Goal: Task Accomplishment & Management: Use online tool/utility

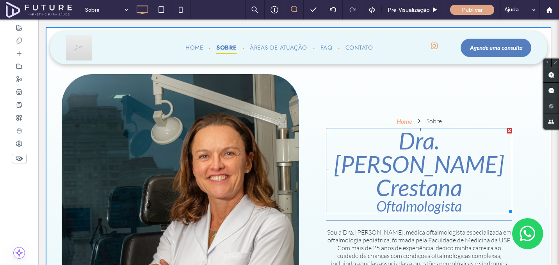
click at [349, 127] on span "Dra. [PERSON_NAME] Crestana" at bounding box center [419, 164] width 170 height 75
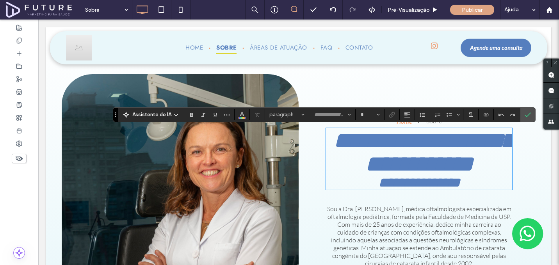
type input "****"
type input "**"
click at [527, 113] on icon "Confirmar" at bounding box center [528, 115] width 6 height 6
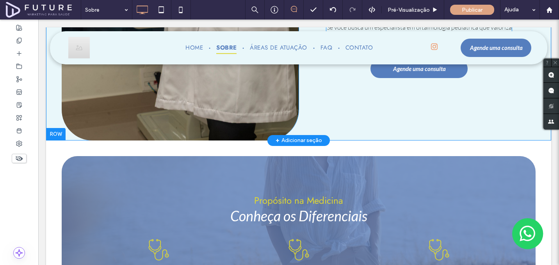
scroll to position [393, 0]
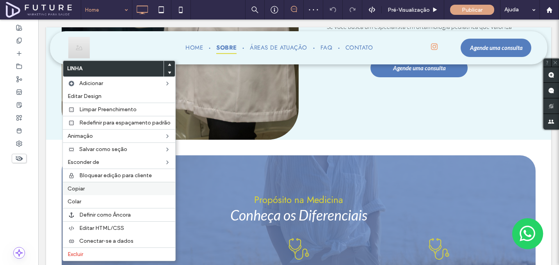
click at [83, 191] on span "Copiar" at bounding box center [76, 189] width 17 height 7
click at [104, 199] on label "Colar" at bounding box center [119, 201] width 103 height 7
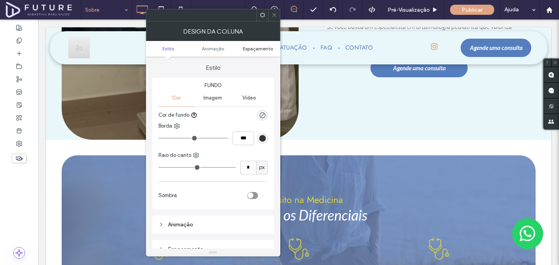
click at [258, 47] on span "Espaçamento" at bounding box center [258, 49] width 30 height 6
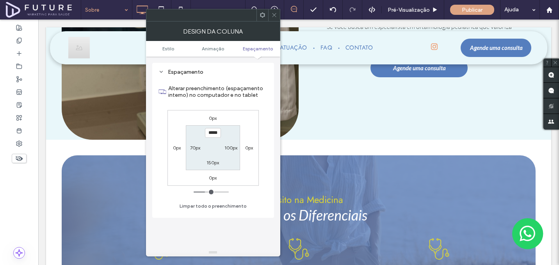
scroll to position [177, 0]
click at [277, 13] on div at bounding box center [274, 15] width 12 height 12
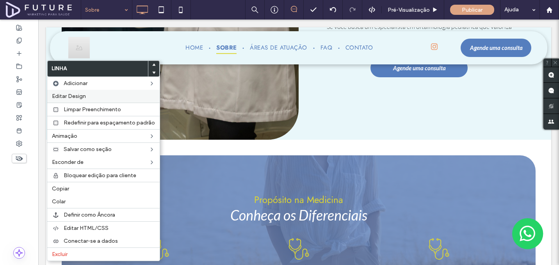
click at [91, 98] on label "Editar Design" at bounding box center [103, 96] width 103 height 7
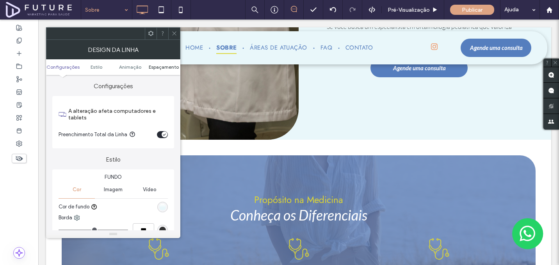
click at [172, 64] on span "Espaçamento" at bounding box center [164, 67] width 30 height 6
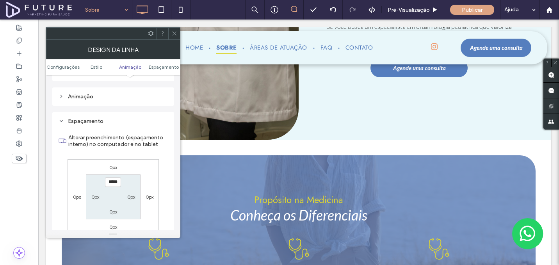
scroll to position [222, 0]
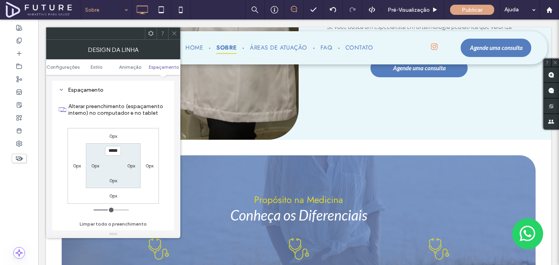
click at [114, 181] on label "0px" at bounding box center [113, 181] width 8 height 6
type input "*"
type input "**"
type input "****"
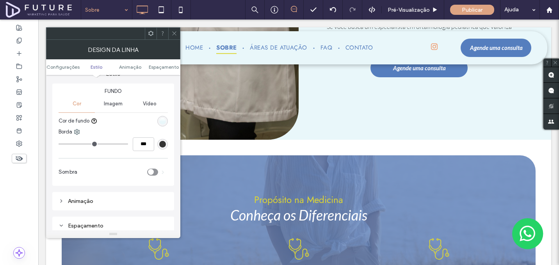
scroll to position [71, 0]
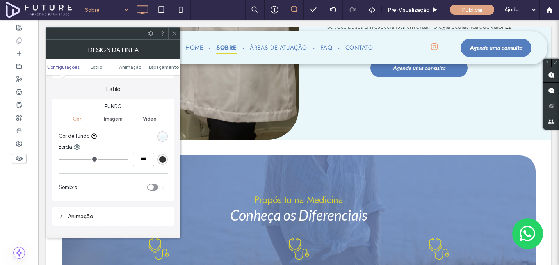
click at [164, 136] on div "linear-gradient(0deg, rgb(233, 247, 250) 42%, rgb(255, 255, 255) 100%)" at bounding box center [162, 136] width 7 height 7
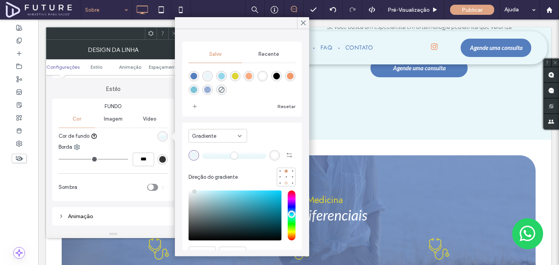
click at [285, 184] on div at bounding box center [286, 183] width 3 height 3
type input "*"
drag, startPoint x: 229, startPoint y: 156, endPoint x: 150, endPoint y: 152, distance: 79.0
click at [150, 152] on body ".wqwq-1{fill:#231f20;} .cls-1q, .cls-2q { fill-rule: evenodd; } .cls-2q { fill:…" at bounding box center [279, 132] width 559 height 265
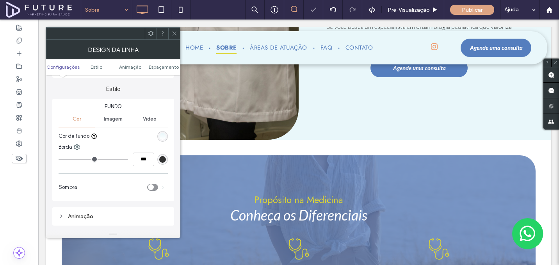
click at [174, 32] on icon at bounding box center [175, 33] width 6 height 6
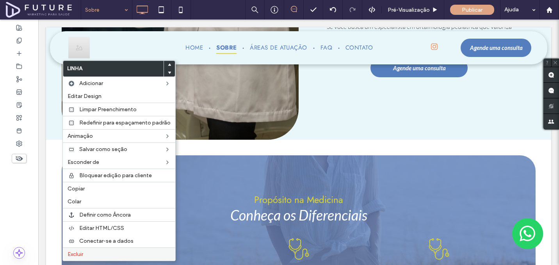
click at [97, 250] on div "Excluir" at bounding box center [119, 254] width 113 height 13
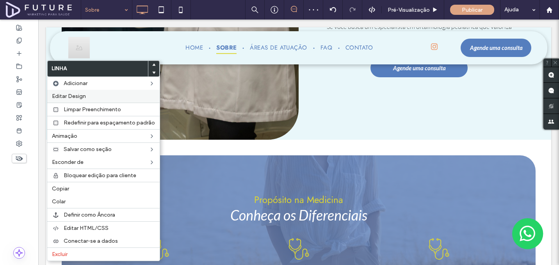
click at [70, 93] on span "Editar Design" at bounding box center [69, 96] width 34 height 7
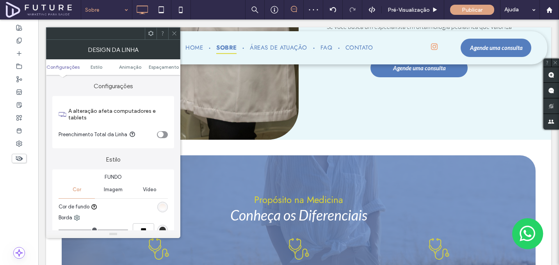
click at [160, 205] on div "linear-gradient(0deg, rgb(255, 255, 255) 0%, rgb(248, 237, 230) 100%)" at bounding box center [162, 207] width 7 height 7
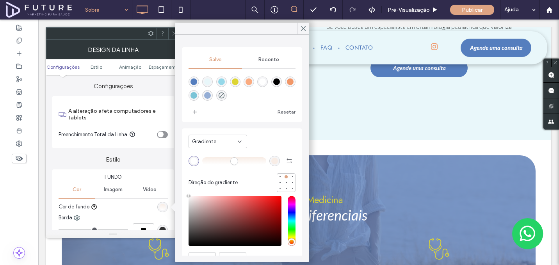
click at [207, 142] on span "Gradiente" at bounding box center [204, 142] width 24 height 8
click at [212, 153] on div "Cor" at bounding box center [218, 155] width 58 height 14
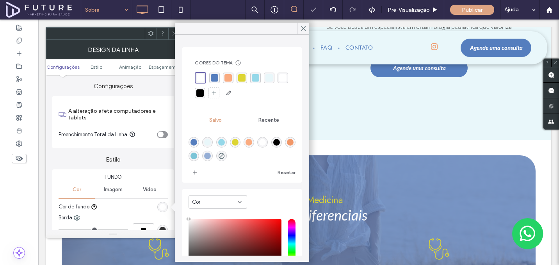
click at [172, 34] on icon at bounding box center [175, 33] width 6 height 6
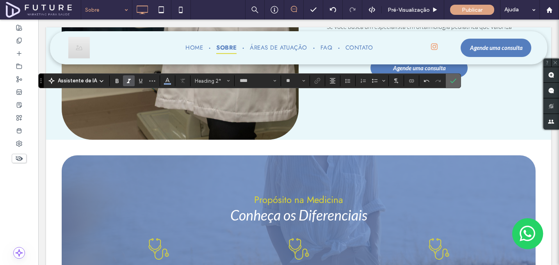
click at [454, 80] on icon "Confirmar" at bounding box center [453, 81] width 6 height 6
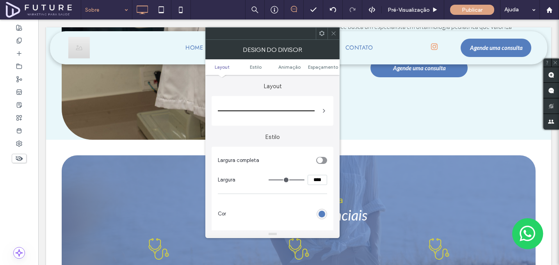
click at [321, 162] on icon "toggle" at bounding box center [319, 160] width 3 height 2
click at [322, 198] on div "rgb(85, 126, 190)" at bounding box center [322, 194] width 11 height 11
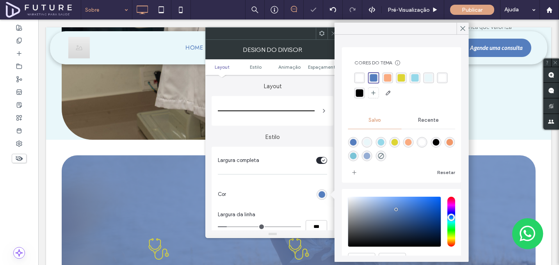
click at [399, 80] on div "rgba(221,213,52,1)" at bounding box center [401, 77] width 7 height 7
type input "**"
type input "****"
type input "**"
click at [264, 227] on input "range" at bounding box center [259, 227] width 83 height 1
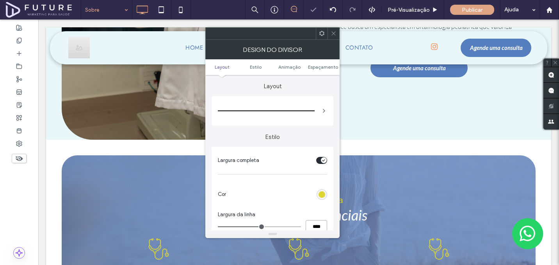
click at [308, 227] on input "****" at bounding box center [316, 227] width 21 height 14
type input "*"
type input "***"
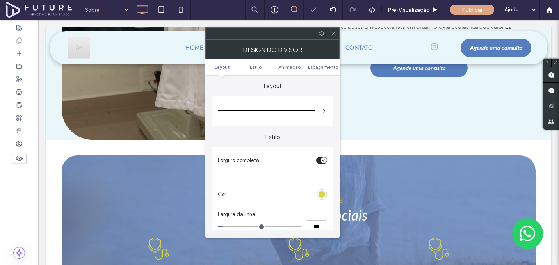
click at [335, 31] on icon at bounding box center [334, 33] width 6 height 6
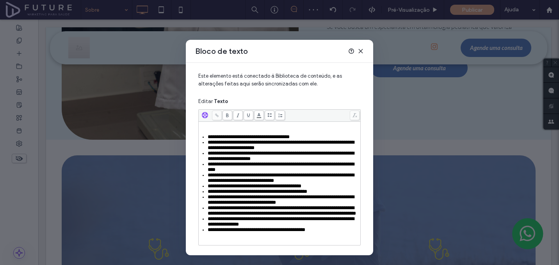
click at [311, 130] on div "**********" at bounding box center [280, 184] width 160 height 122
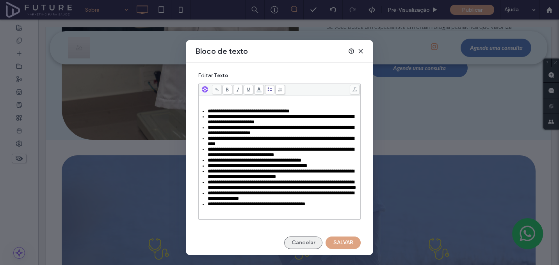
click at [289, 244] on button "Cancelar" at bounding box center [303, 243] width 38 height 13
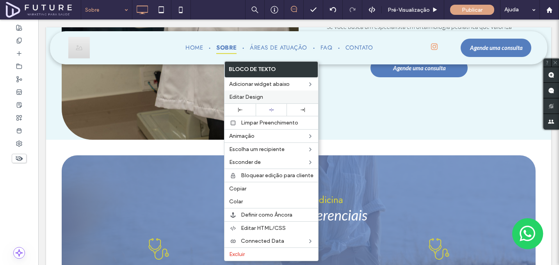
click at [266, 91] on div "Editar Design" at bounding box center [272, 97] width 94 height 13
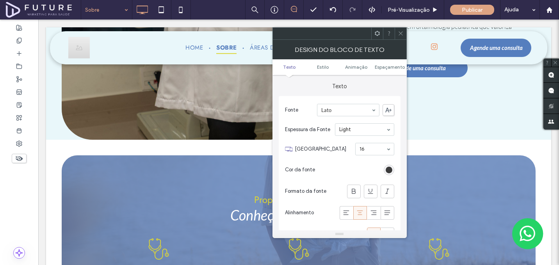
click at [345, 204] on div "Alinhamento" at bounding box center [339, 212] width 109 height 21
click at [345, 208] on span at bounding box center [347, 213] width 8 height 13
click at [398, 35] on icon at bounding box center [401, 33] width 6 height 6
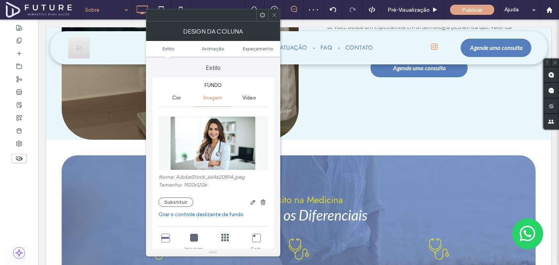
type input "***"
click at [163, 202] on button "Substituir" at bounding box center [176, 202] width 35 height 9
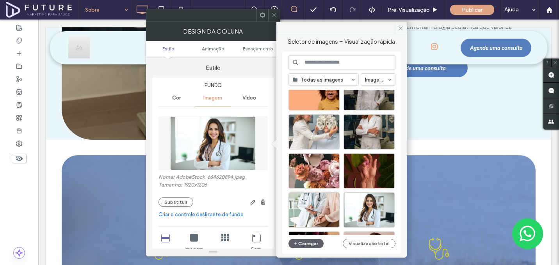
scroll to position [261, 0]
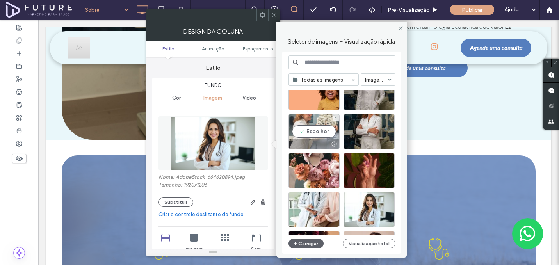
click at [321, 130] on div "Escolher" at bounding box center [314, 131] width 51 height 35
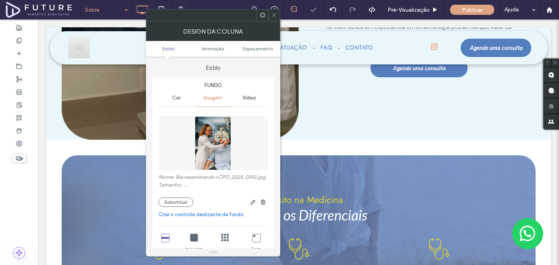
type input "***"
click at [273, 18] on span at bounding box center [275, 15] width 6 height 12
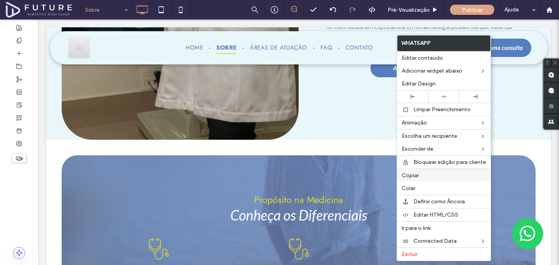
click at [421, 179] on div "Copiar" at bounding box center [444, 175] width 94 height 13
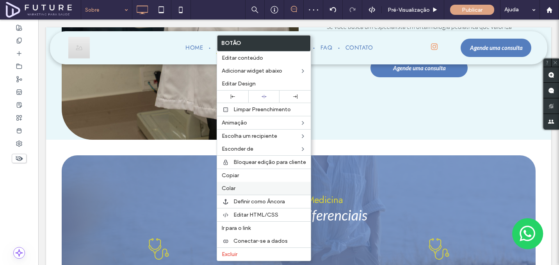
click at [235, 189] on span "Colar" at bounding box center [229, 188] width 14 height 7
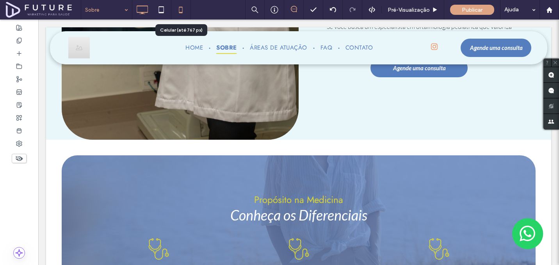
click at [180, 11] on icon at bounding box center [181, 10] width 16 height 16
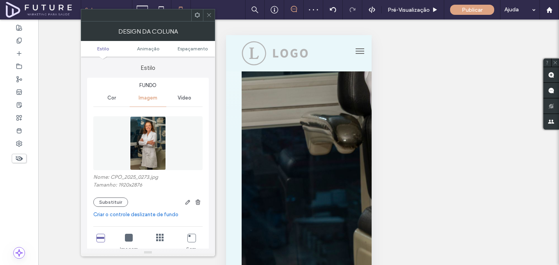
type input "**"
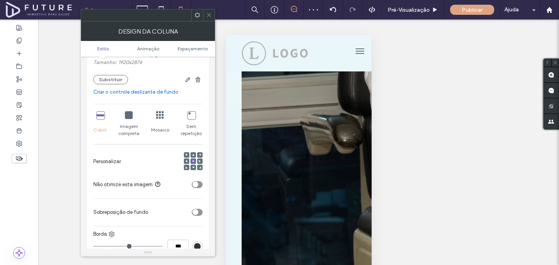
scroll to position [123, 0]
click at [193, 155] on use at bounding box center [193, 154] width 2 height 2
click at [195, 185] on icon "toggle" at bounding box center [195, 184] width 2 height 2
click at [197, 52] on ul "Estilo Animaçāo Espaçamento" at bounding box center [148, 49] width 134 height 16
click at [195, 48] on span "Espaçamento" at bounding box center [193, 49] width 30 height 6
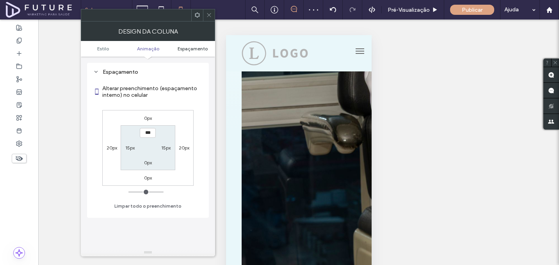
scroll to position [409, 0]
type input "****"
type input "**"
click at [157, 125] on div "0px 20px 0px 20px **** 15px 0px 15px" at bounding box center [147, 148] width 91 height 76
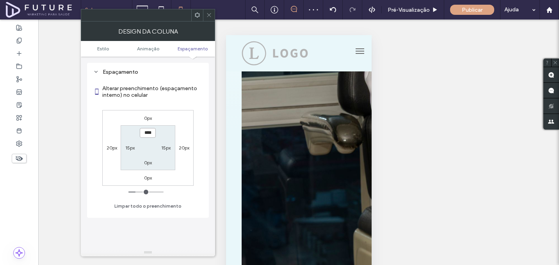
click at [153, 133] on input "****" at bounding box center [148, 133] width 16 height 10
type input "***"
type input "*"
click at [209, 16] on icon at bounding box center [209, 15] width 6 height 6
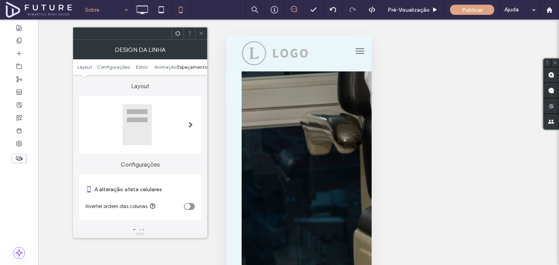
click at [194, 69] on span "Espaçamento" at bounding box center [192, 67] width 30 height 6
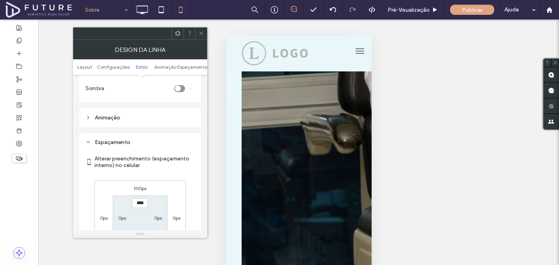
scroll to position [294, 0]
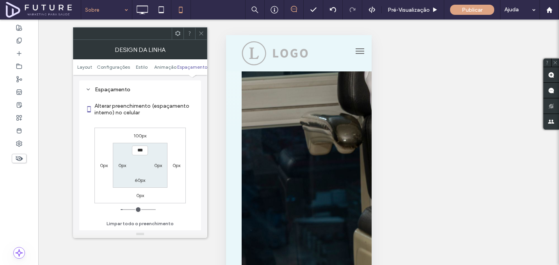
type input "*****"
type input "***"
click at [204, 29] on div at bounding box center [201, 34] width 12 height 12
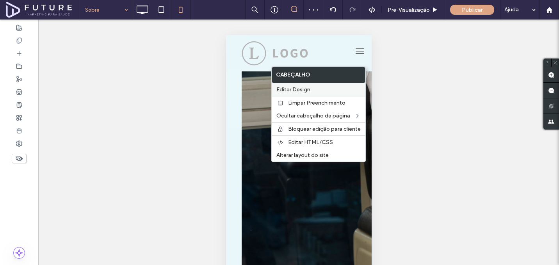
click at [302, 90] on span "Editar Design" at bounding box center [294, 89] width 34 height 7
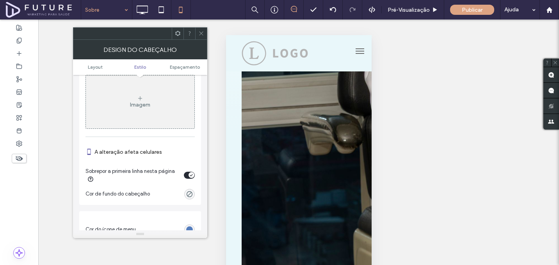
scroll to position [400, 0]
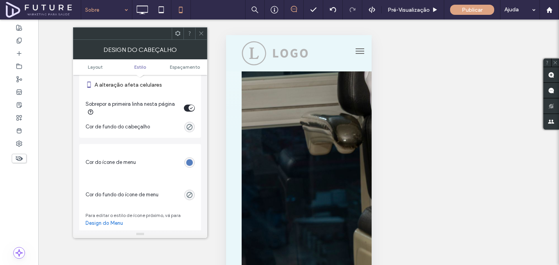
click at [189, 111] on div "toggle" at bounding box center [192, 108] width 6 height 6
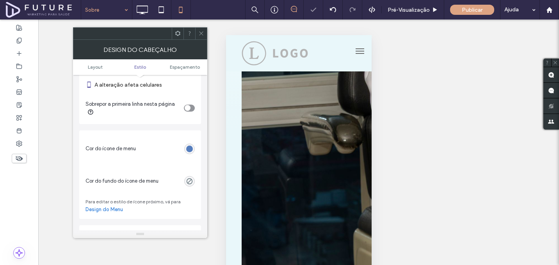
click at [207, 33] on div at bounding box center [140, 33] width 134 height 13
click at [200, 37] on span at bounding box center [201, 34] width 6 height 12
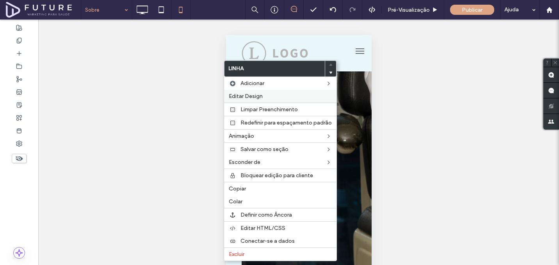
click at [244, 92] on div "Editar Design" at bounding box center [280, 96] width 113 height 13
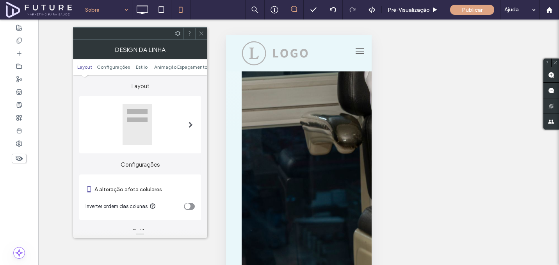
click at [193, 64] on ul "Layout Configurações Estilo Animaçāo Espaçamento" at bounding box center [140, 67] width 134 height 16
click at [194, 70] on ul "Layout Configurações Estilo Animaçāo Espaçamento" at bounding box center [140, 67] width 134 height 16
click at [193, 68] on span "Espaçamento" at bounding box center [192, 67] width 30 height 6
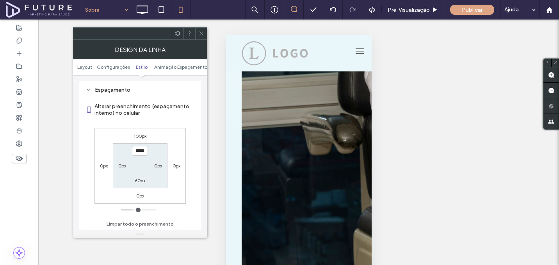
scroll to position [294, 0]
click at [143, 135] on label "100px" at bounding box center [140, 136] width 13 height 6
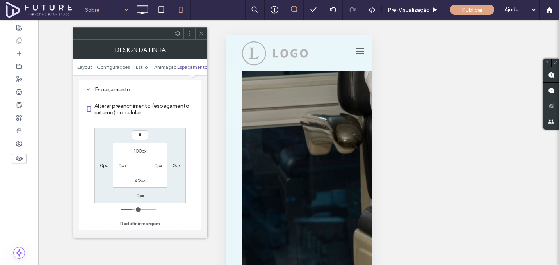
type input "*"
type input "***"
click at [196, 33] on div at bounding box center [201, 34] width 12 height 12
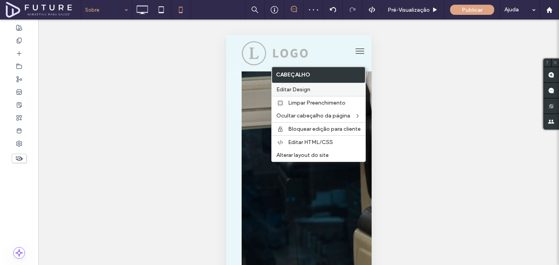
click at [306, 90] on span "Editar Design" at bounding box center [294, 89] width 34 height 7
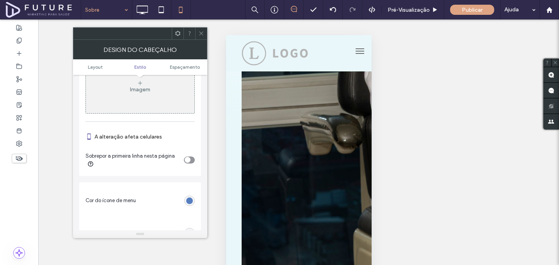
scroll to position [361, 0]
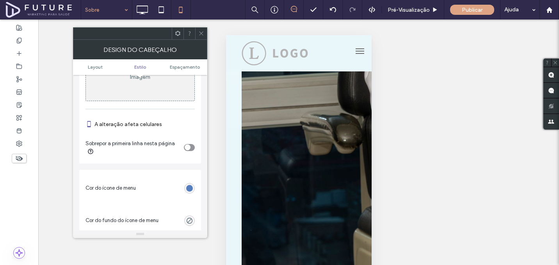
click at [189, 149] on div "toggle" at bounding box center [188, 148] width 6 height 6
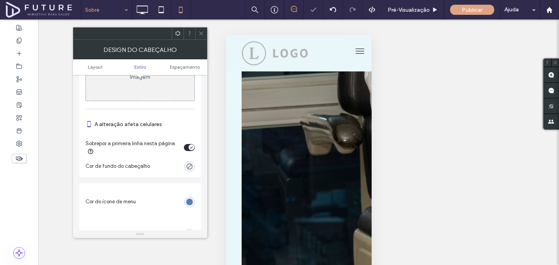
click at [204, 26] on div "Reexibir? Sim Reexibir? Sim Reexibir? Sim Reexibir? Sim Reexibir? Sim Reexibir?…" at bounding box center [298, 152] width 521 height 265
click at [204, 30] on span at bounding box center [201, 34] width 6 height 12
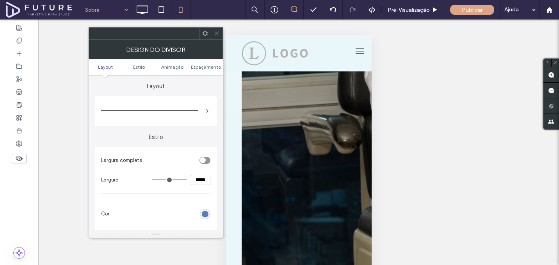
click at [202, 214] on div "rgb(85, 126, 190)" at bounding box center [205, 214] width 7 height 7
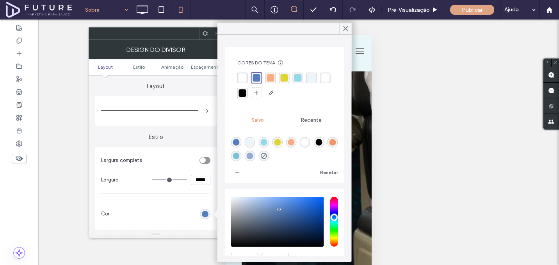
click at [275, 75] on div "rgba(250,171,128,1)" at bounding box center [271, 78] width 11 height 11
click at [283, 76] on div "rgba(221,213,52,1)" at bounding box center [284, 77] width 7 height 7
click at [298, 78] on div "rgba(149,216,233,1)" at bounding box center [298, 77] width 7 height 7
click at [216, 34] on icon at bounding box center [217, 33] width 6 height 6
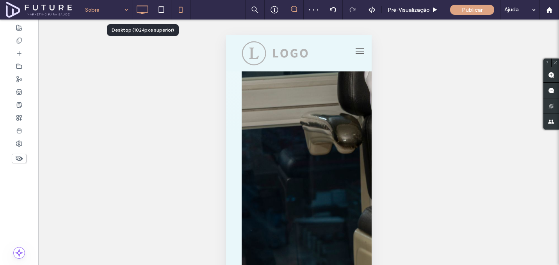
click at [141, 13] on icon at bounding box center [142, 10] width 16 height 16
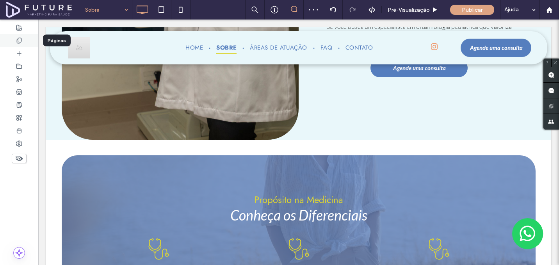
click at [21, 42] on icon at bounding box center [19, 41] width 6 height 6
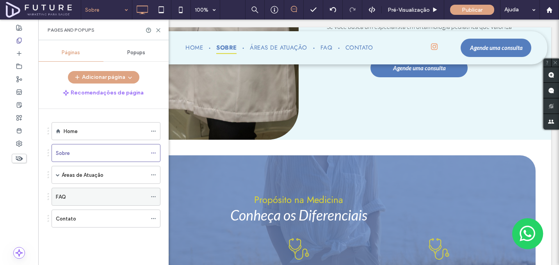
click at [68, 193] on div "FAQ" at bounding box center [101, 197] width 91 height 8
click at [156, 31] on icon at bounding box center [158, 30] width 6 height 6
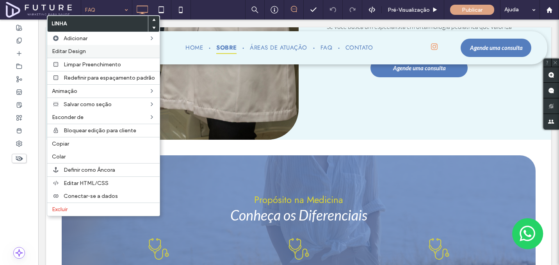
click at [86, 47] on div "Editar Design" at bounding box center [103, 51] width 113 height 13
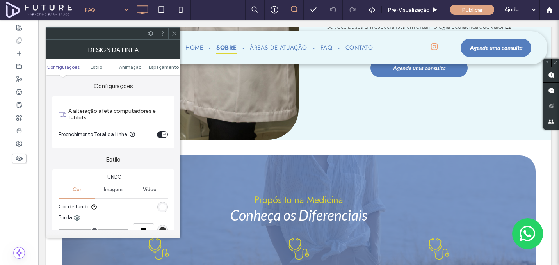
click at [172, 33] on icon at bounding box center [175, 33] width 6 height 6
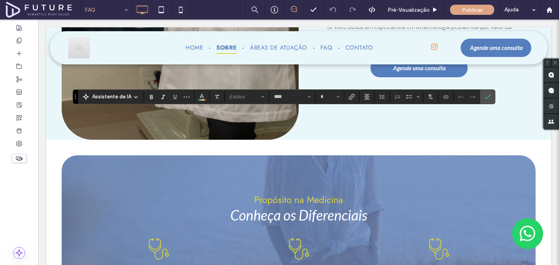
type input "****"
click at [221, 100] on label "Limpar Formato" at bounding box center [217, 96] width 12 height 11
click at [369, 94] on icon "Alinhamento" at bounding box center [367, 97] width 6 height 6
click at [375, 125] on label "ui.textEditor.alignment.center" at bounding box center [374, 120] width 27 height 11
type input "**"
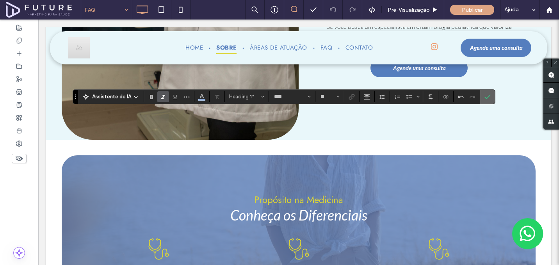
click at [485, 100] on span "Confirmar" at bounding box center [487, 97] width 4 height 14
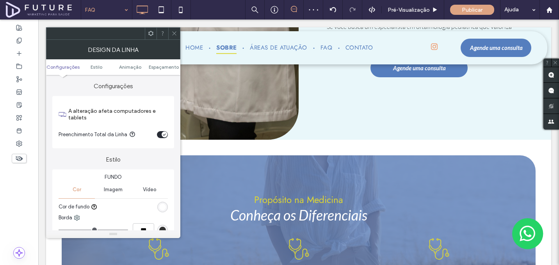
click at [162, 206] on div "rgb(255, 255, 255)" at bounding box center [162, 207] width 7 height 7
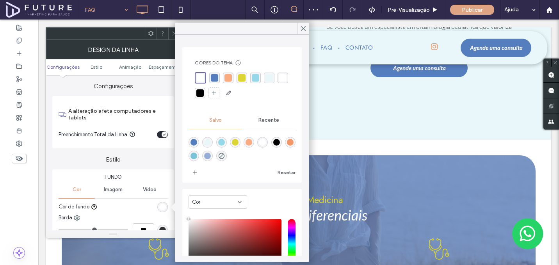
click at [240, 77] on div "rgba(221,213,52,1)" at bounding box center [241, 77] width 7 height 7
click at [253, 78] on div "rgba(149,216,233,1)" at bounding box center [255, 77] width 7 height 7
click at [272, 78] on div "rgba(233,247,250,1)" at bounding box center [269, 77] width 7 height 7
click at [228, 77] on div "rgba(250,171,128,1)" at bounding box center [227, 77] width 7 height 7
click at [173, 35] on icon at bounding box center [175, 33] width 6 height 6
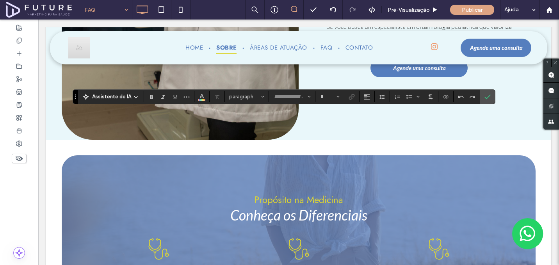
type input "****"
type input "*"
click at [205, 97] on button "Cor" at bounding box center [202, 96] width 12 height 11
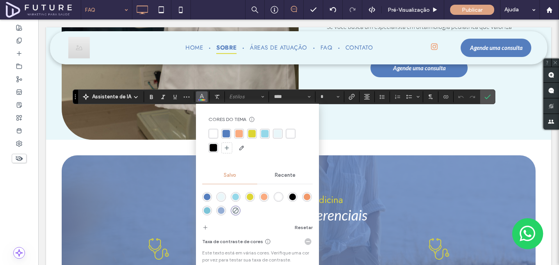
click at [210, 136] on div "rgba(255,255,255,1)" at bounding box center [213, 133] width 7 height 7
click at [489, 97] on icon "Confirmar" at bounding box center [488, 97] width 6 height 6
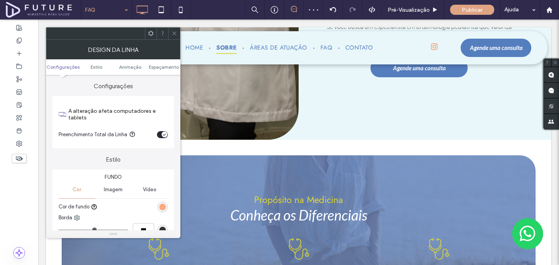
click at [163, 206] on div "rgb(250, 171, 128)" at bounding box center [162, 207] width 7 height 7
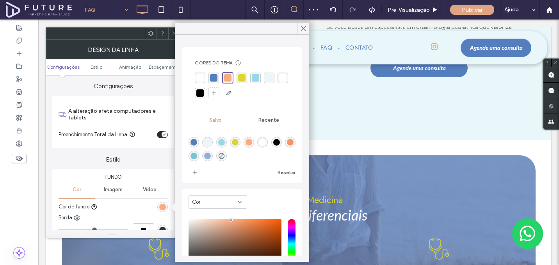
click at [213, 77] on div "rgba(85,126,190,1)" at bounding box center [213, 77] width 7 height 7
click at [174, 32] on icon at bounding box center [175, 33] width 6 height 6
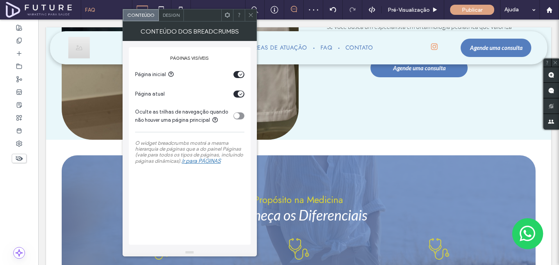
click at [175, 14] on span "Design" at bounding box center [171, 15] width 17 height 6
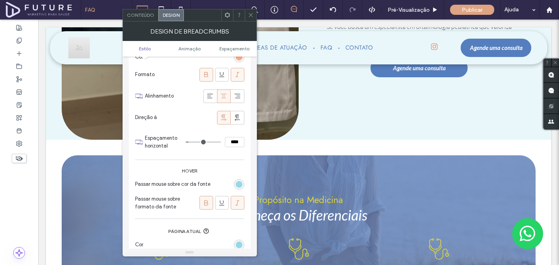
scroll to position [86, 0]
click at [237, 60] on div "rgba(250,171,128,1)" at bounding box center [239, 57] width 11 height 11
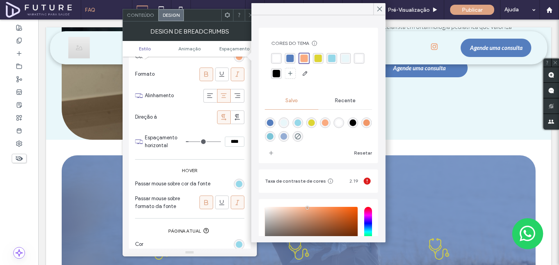
click at [332, 61] on div "rgba(149,216,233,1)" at bounding box center [332, 58] width 7 height 7
click at [240, 184] on div "rgba(149,216,233,1)" at bounding box center [239, 184] width 7 height 7
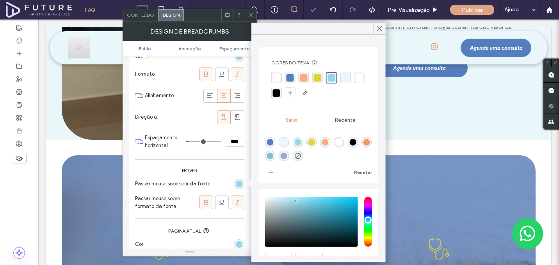
click at [344, 80] on div "rgba(233,247,250,1)" at bounding box center [345, 77] width 7 height 7
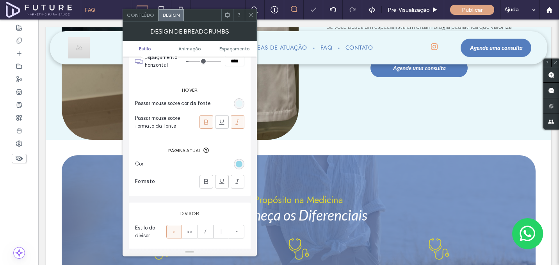
scroll to position [175, 0]
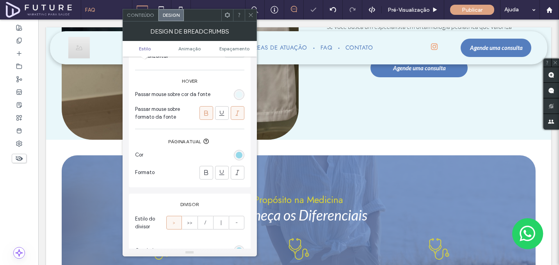
click at [240, 168] on span at bounding box center [238, 172] width 8 height 13
click at [240, 158] on div "rgba(149,216,233,1)" at bounding box center [239, 155] width 7 height 7
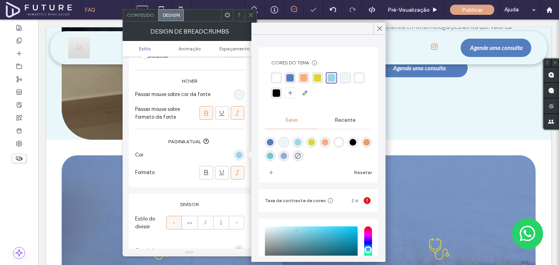
click at [345, 77] on div "rgba(233,247,250,1)" at bounding box center [345, 77] width 7 height 7
click at [236, 174] on icon at bounding box center [238, 173] width 8 height 8
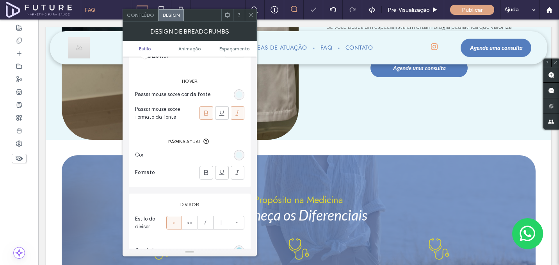
click at [252, 18] on icon at bounding box center [251, 15] width 6 height 6
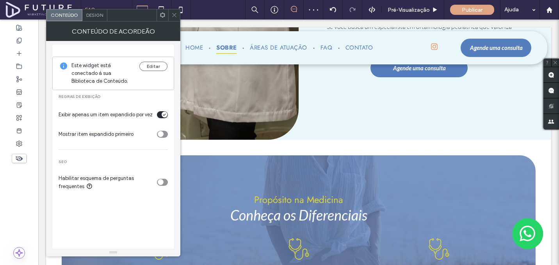
click at [89, 18] on div "Design" at bounding box center [94, 15] width 25 height 12
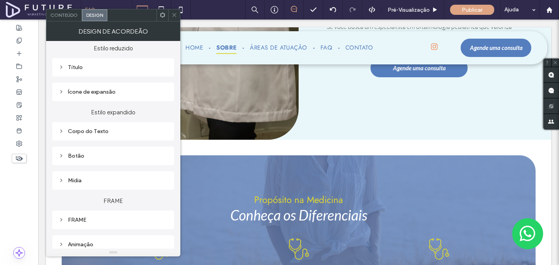
scroll to position [105, 0]
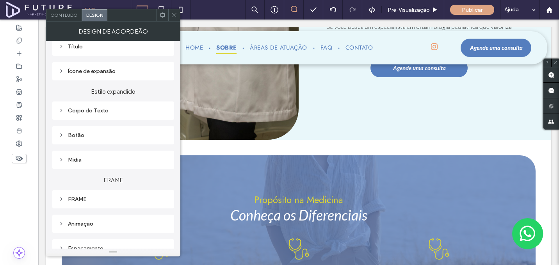
click at [88, 49] on div "Título" at bounding box center [113, 46] width 109 height 7
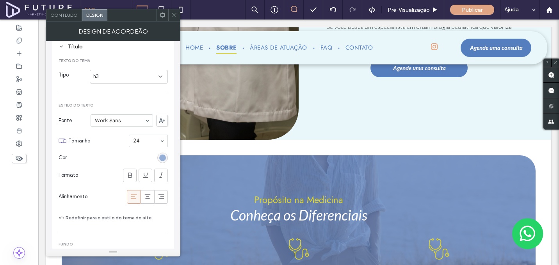
click at [111, 77] on div "h3" at bounding box center [125, 77] width 65 height 8
click at [116, 116] on div "h3" at bounding box center [128, 118] width 77 height 14
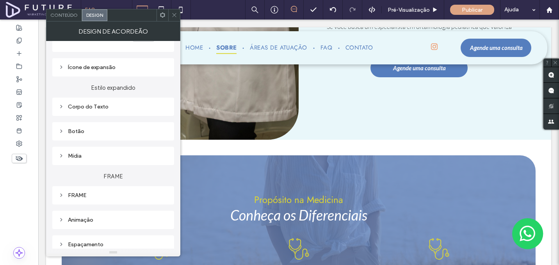
scroll to position [390, 0]
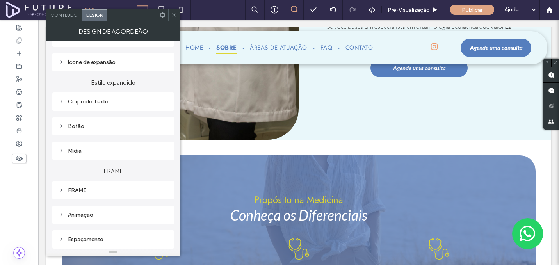
click at [141, 196] on div "FRAME" at bounding box center [113, 190] width 122 height 18
click at [130, 189] on div "FRAME" at bounding box center [113, 190] width 109 height 7
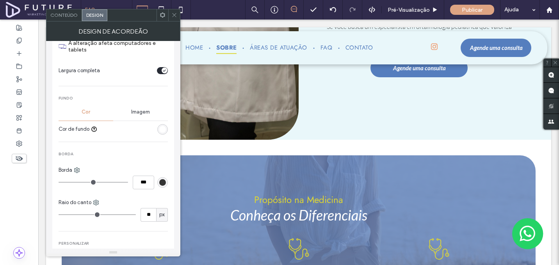
scroll to position [579, 0]
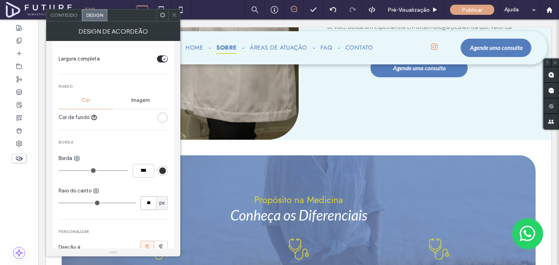
click at [148, 197] on input "**" at bounding box center [149, 204] width 16 height 14
type input "**"
click at [146, 197] on input "**" at bounding box center [149, 204] width 16 height 14
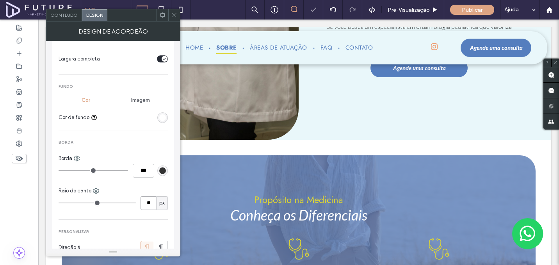
click at [146, 197] on input "**" at bounding box center [149, 204] width 16 height 14
type input "**"
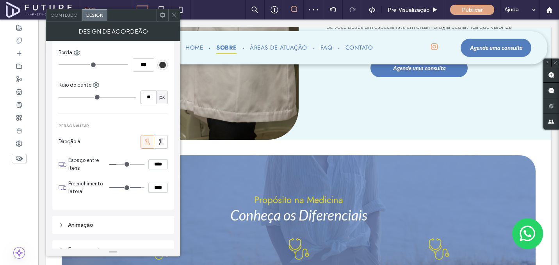
scroll to position [695, 0]
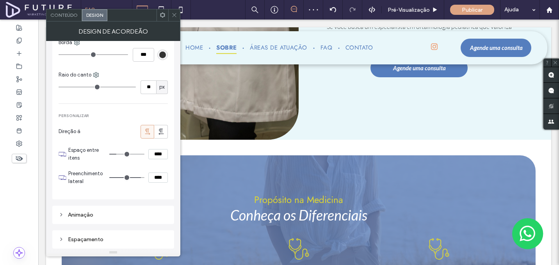
click at [104, 239] on div "Espaçamento" at bounding box center [113, 239] width 109 height 7
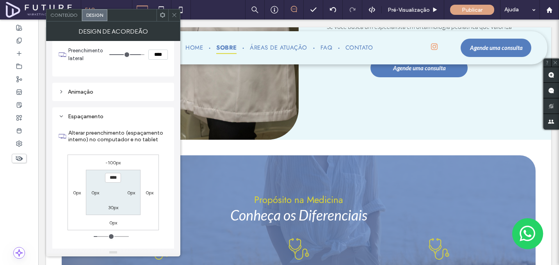
scroll to position [819, 0]
type input "***"
click at [112, 211] on section "*** 0px 30px 0px" at bounding box center [113, 190] width 54 height 45
click at [112, 208] on label "30px" at bounding box center [113, 206] width 10 height 6
type input "**"
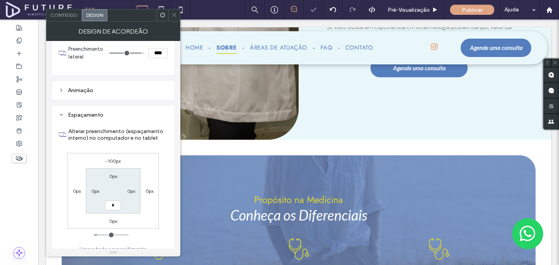
type input "*"
type input "***"
click at [175, 16] on icon at bounding box center [175, 15] width 6 height 6
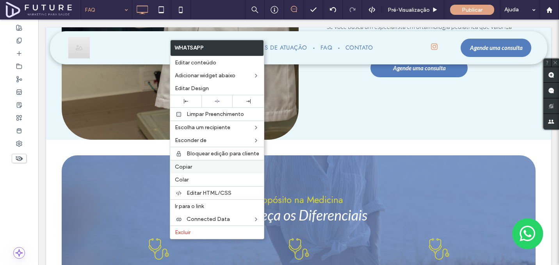
click at [195, 166] on label "Copiar" at bounding box center [217, 167] width 84 height 7
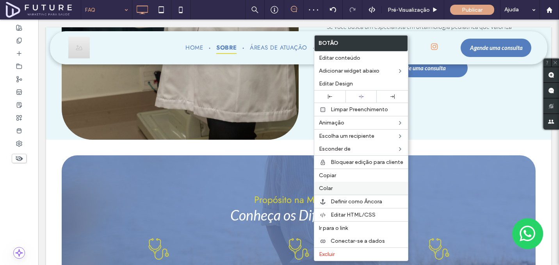
click at [363, 185] on label "Colar" at bounding box center [361, 188] width 84 height 7
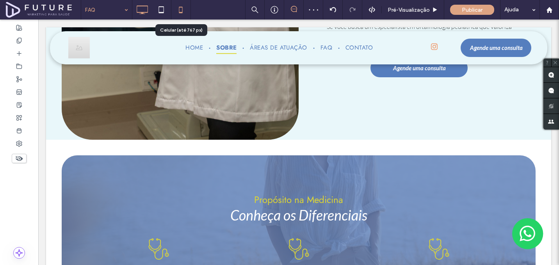
click at [185, 10] on icon at bounding box center [181, 10] width 16 height 16
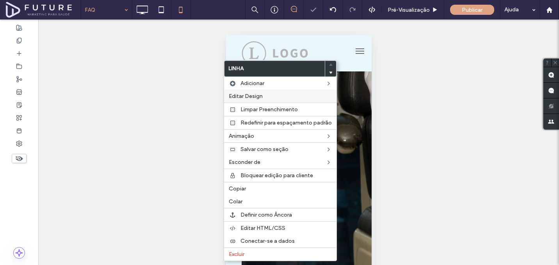
click at [244, 98] on span "Editar Design" at bounding box center [246, 96] width 34 height 7
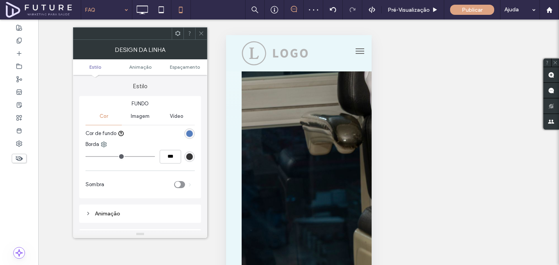
click at [183, 64] on ul "Estilo Animaçāo Espaçamento" at bounding box center [140, 67] width 134 height 16
click at [185, 69] on span "Espaçamento" at bounding box center [185, 67] width 30 height 6
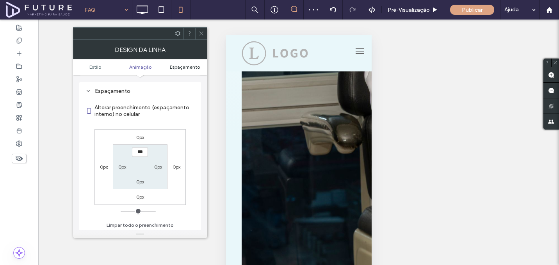
scroll to position [148, 0]
type input "*****"
type input "***"
click at [200, 32] on use at bounding box center [201, 34] width 4 height 4
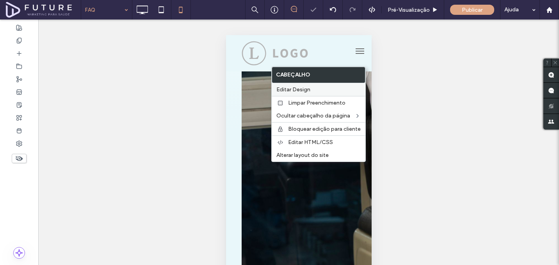
click at [304, 91] on span "Editar Design" at bounding box center [294, 89] width 34 height 7
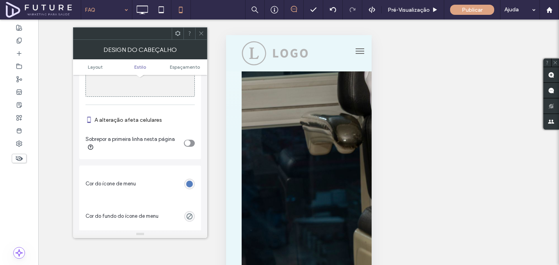
scroll to position [371, 0]
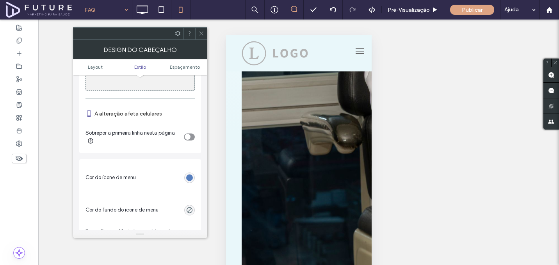
click at [189, 138] on icon "toggle" at bounding box center [187, 137] width 3 height 2
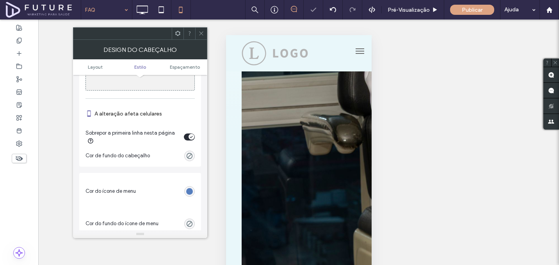
click at [203, 33] on icon at bounding box center [201, 33] width 6 height 6
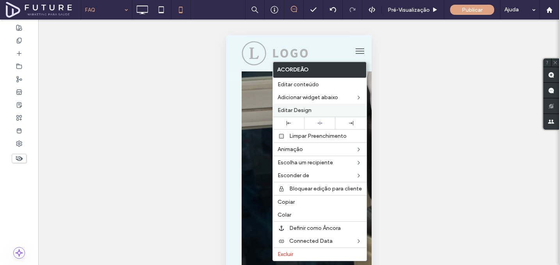
click at [329, 110] on label "Editar Design" at bounding box center [320, 110] width 84 height 7
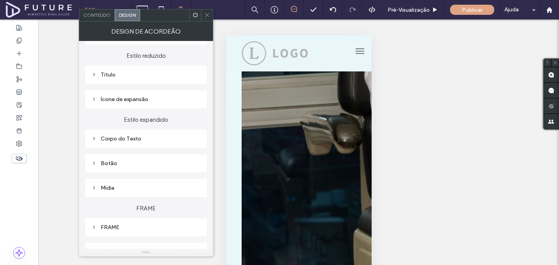
scroll to position [115, 0]
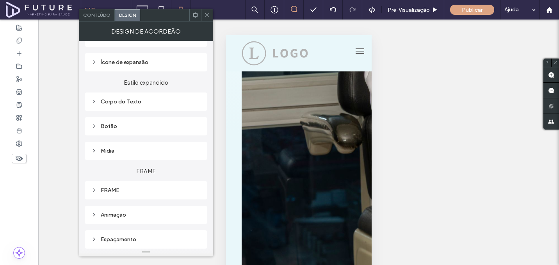
click at [127, 241] on div "Espaçamento" at bounding box center [145, 239] width 109 height 7
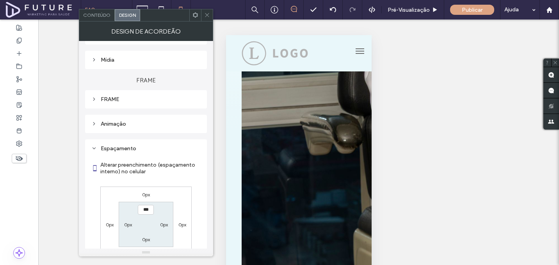
scroll to position [231, 0]
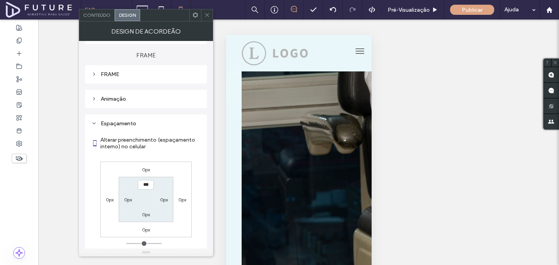
click at [148, 172] on label "0px" at bounding box center [146, 170] width 8 height 6
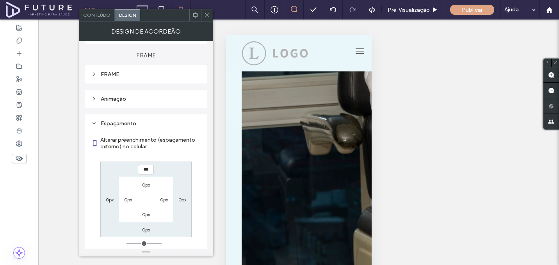
type input "***"
type input "*"
click at [148, 172] on input "*****" at bounding box center [146, 170] width 16 height 10
type input "*****"
type input "*"
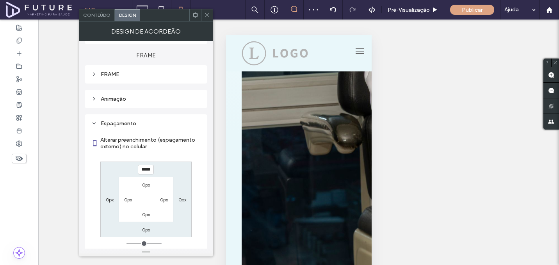
type input "*****"
type input "*"
click at [211, 12] on div at bounding box center [207, 15] width 12 height 12
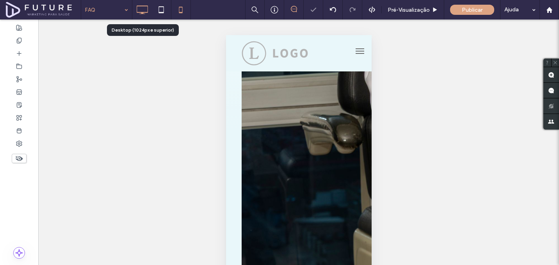
click at [137, 15] on icon at bounding box center [142, 10] width 16 height 16
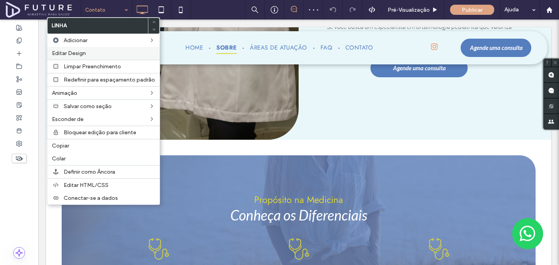
click at [78, 50] on span "Editar Design" at bounding box center [69, 53] width 34 height 7
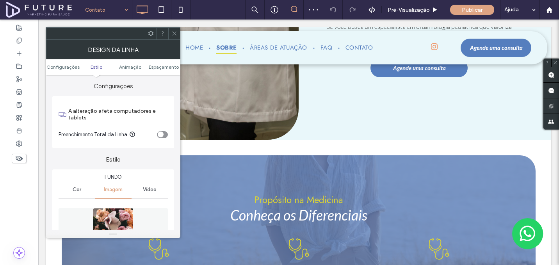
scroll to position [126, 0]
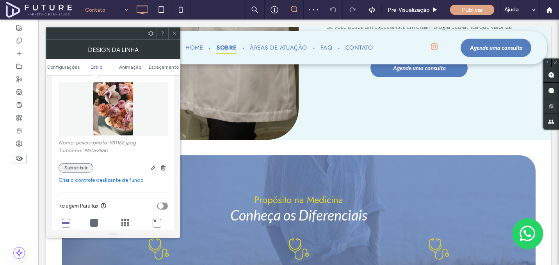
click at [82, 166] on button "Substituir" at bounding box center [76, 167] width 35 height 9
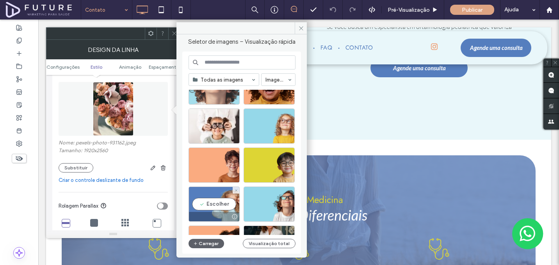
scroll to position [117, 0]
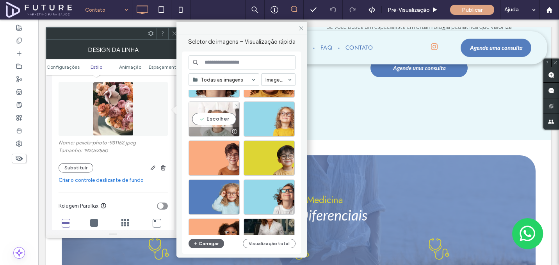
click at [215, 134] on div at bounding box center [214, 131] width 50 height 9
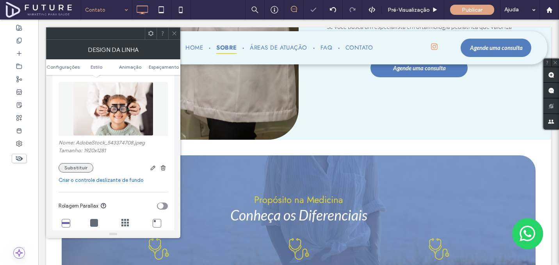
click at [70, 171] on button "Substituir" at bounding box center [76, 167] width 35 height 9
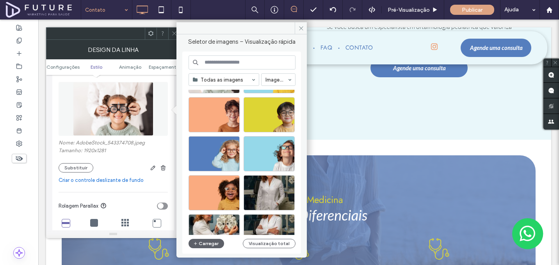
scroll to position [160, 0]
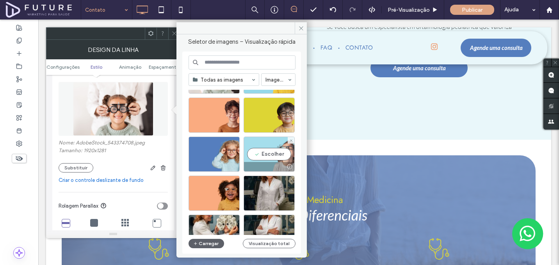
click at [250, 160] on div "Escolher" at bounding box center [269, 154] width 51 height 35
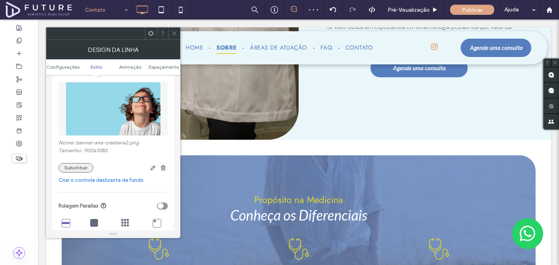
click at [77, 167] on button "Substituir" at bounding box center [76, 167] width 35 height 9
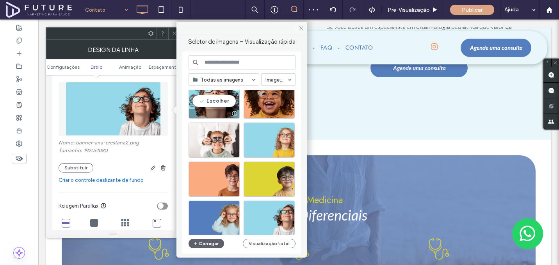
scroll to position [100, 0]
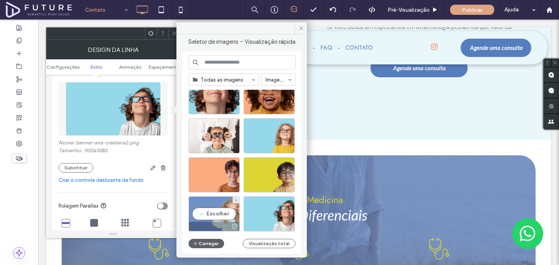
click at [206, 215] on div "Escolher" at bounding box center [214, 214] width 51 height 35
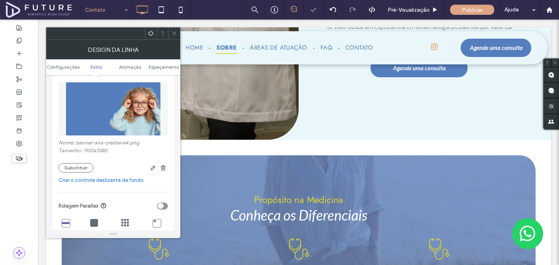
click at [177, 34] on icon at bounding box center [175, 33] width 6 height 6
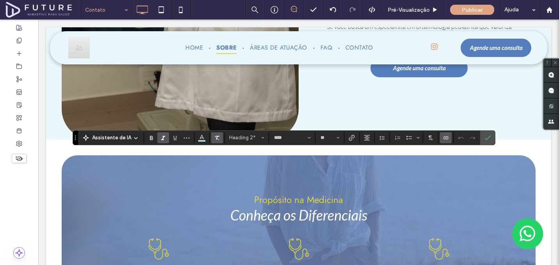
click at [218, 139] on icon "Limpar Formato" at bounding box center [217, 138] width 6 height 6
click at [361, 136] on button "Alinhamento" at bounding box center [367, 137] width 12 height 11
click at [381, 162] on label "ui.textEditor.alignment.center" at bounding box center [374, 161] width 27 height 11
click at [489, 135] on icon "Confirmar" at bounding box center [488, 138] width 6 height 6
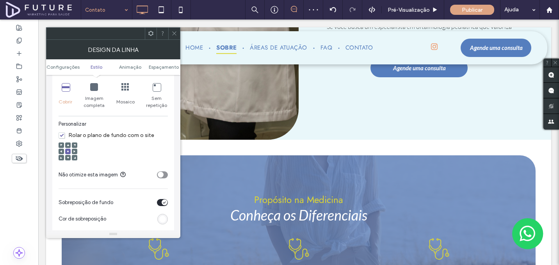
scroll to position [300, 0]
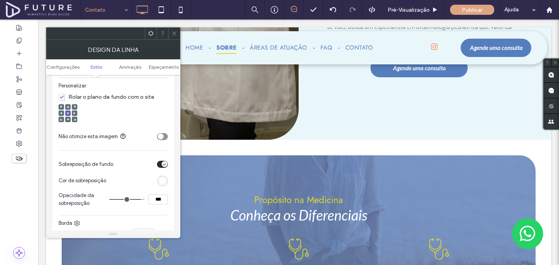
click at [177, 33] on div at bounding box center [174, 34] width 12 height 12
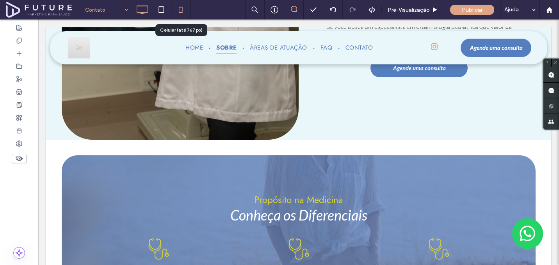
click at [184, 6] on icon at bounding box center [181, 10] width 16 height 16
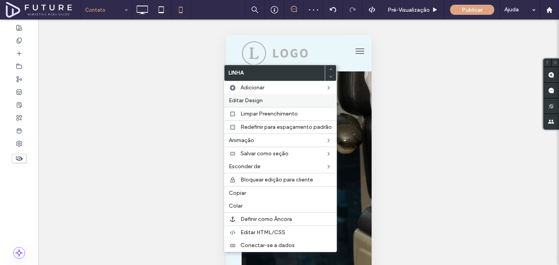
click at [251, 97] on div "Editar Design" at bounding box center [280, 100] width 113 height 13
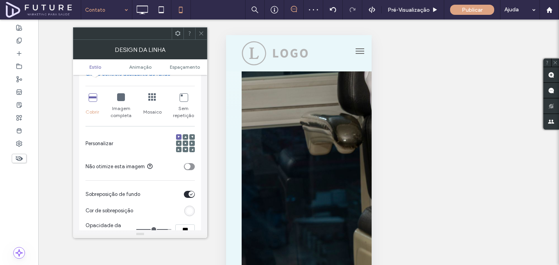
scroll to position [172, 0]
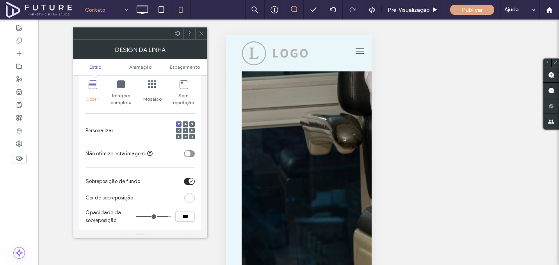
click at [190, 131] on div at bounding box center [191, 130] width 5 height 5
click at [191, 131] on icon at bounding box center [192, 130] width 2 height 2
click at [189, 156] on div "toggle" at bounding box center [188, 154] width 6 height 6
click at [194, 66] on span "Espaçamento" at bounding box center [185, 67] width 30 height 6
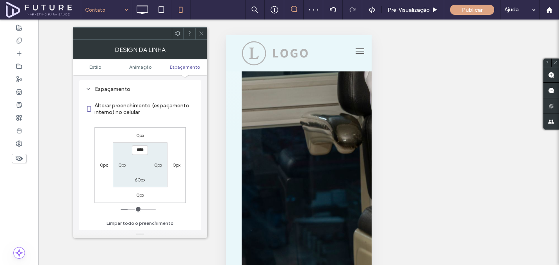
scroll to position [417, 0]
type input "*****"
type input "***"
click at [138, 151] on input "*****" at bounding box center [140, 150] width 16 height 10
type input "*****"
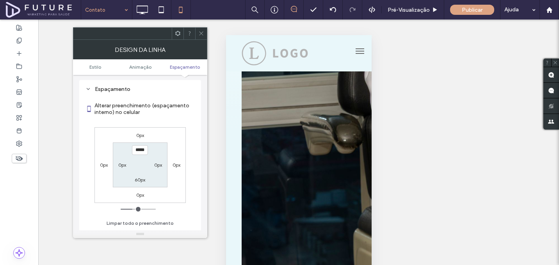
type input "***"
click at [204, 34] on div at bounding box center [201, 34] width 12 height 12
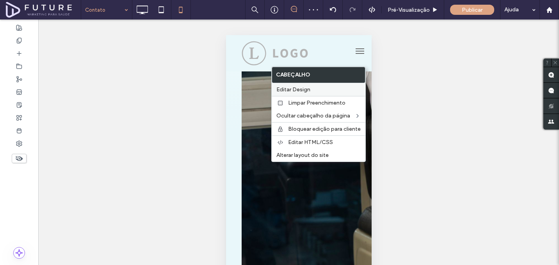
click at [316, 88] on label "Editar Design" at bounding box center [319, 89] width 84 height 7
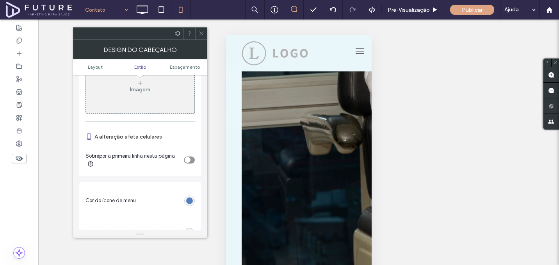
scroll to position [350, 0]
click at [186, 161] on div "toggle" at bounding box center [188, 158] width 6 height 6
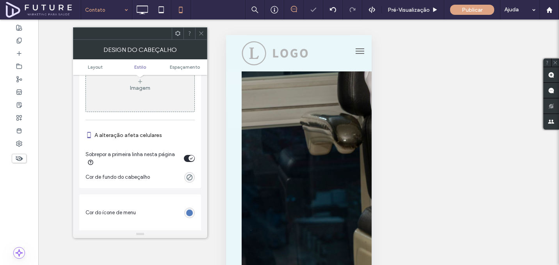
click at [200, 31] on icon at bounding box center [201, 33] width 6 height 6
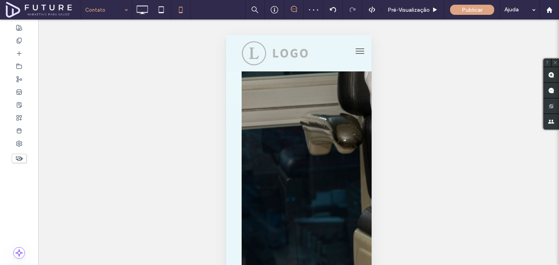
click at [147, 20] on div "Reexibir? Sim Reexibir? Sim Reexibir? Sim Reexibir? Sim Reexibir? Sim Reexibir?…" at bounding box center [298, 152] width 521 height 265
click at [144, 15] on icon at bounding box center [142, 10] width 16 height 16
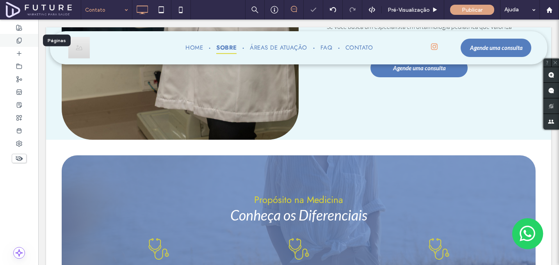
click at [29, 43] on div at bounding box center [19, 40] width 38 height 13
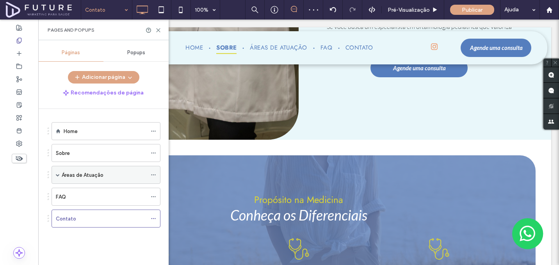
click at [58, 174] on span at bounding box center [58, 175] width 4 height 4
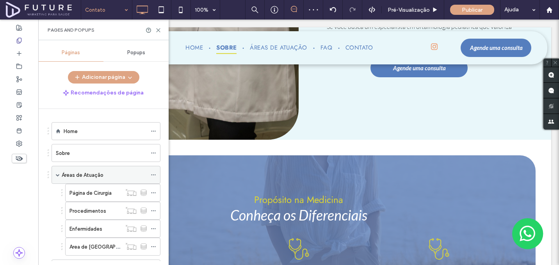
click at [91, 182] on div "Áreas de Atuação" at bounding box center [104, 174] width 85 height 17
click at [158, 30] on use at bounding box center [159, 31] width 4 height 4
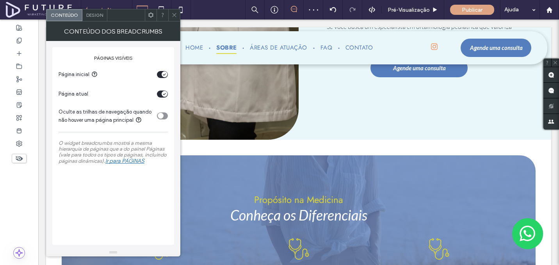
click at [96, 14] on span "Design" at bounding box center [94, 15] width 17 height 6
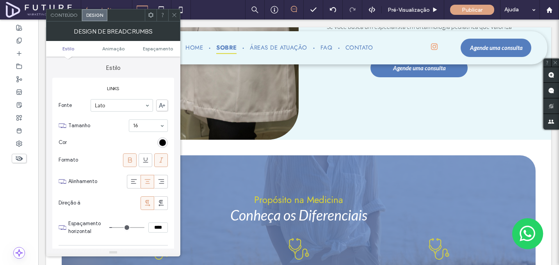
click at [165, 143] on div "rgba(0,0,0,1)" at bounding box center [162, 142] width 7 height 7
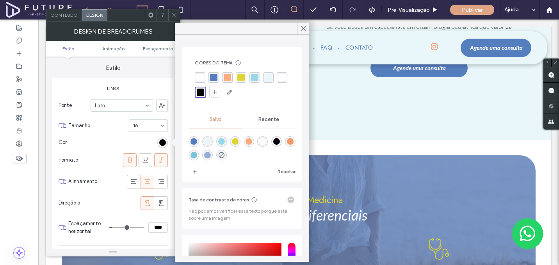
click at [247, 76] on div at bounding box center [242, 85] width 95 height 26
click at [226, 77] on div "rgba(250,171,128,1)" at bounding box center [227, 77] width 7 height 7
click at [174, 14] on use at bounding box center [174, 15] width 4 height 4
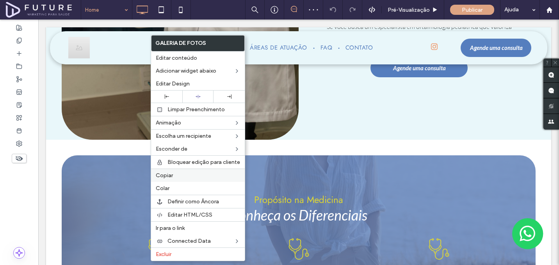
click at [170, 176] on span "Copiar" at bounding box center [164, 175] width 17 height 7
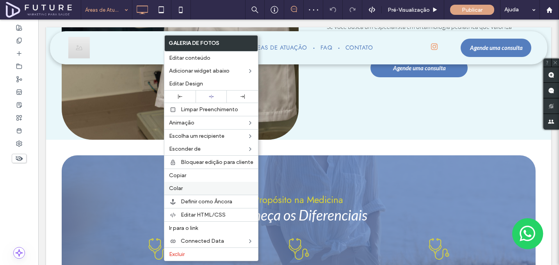
click at [191, 192] on div "Colar" at bounding box center [211, 188] width 94 height 13
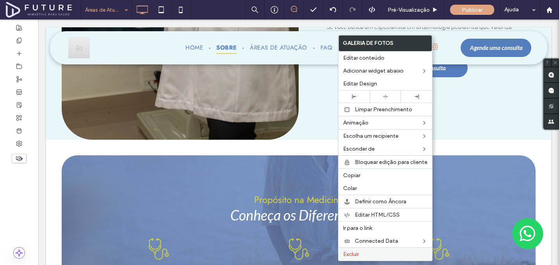
click at [363, 255] on label "Excluir" at bounding box center [385, 254] width 84 height 7
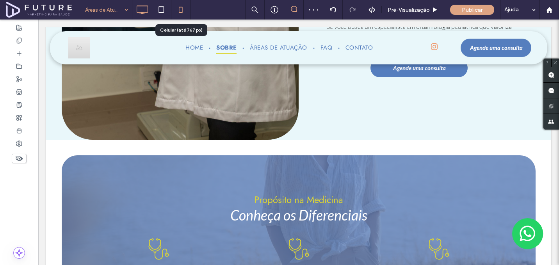
click at [185, 9] on icon at bounding box center [181, 10] width 16 height 16
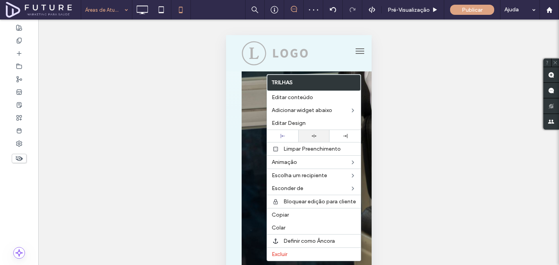
click at [309, 134] on div at bounding box center [313, 136] width 23 height 5
click at [299, 124] on span "Editar Design" at bounding box center [289, 123] width 34 height 7
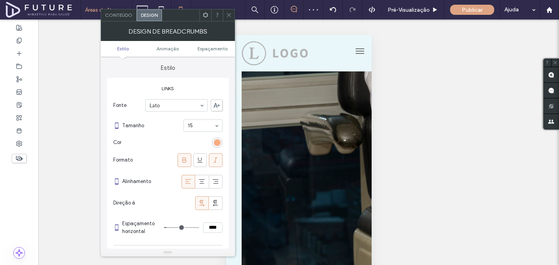
type input "**"
type input "****"
click at [200, 183] on icon at bounding box center [202, 182] width 8 height 8
click at [229, 16] on icon at bounding box center [229, 15] width 6 height 6
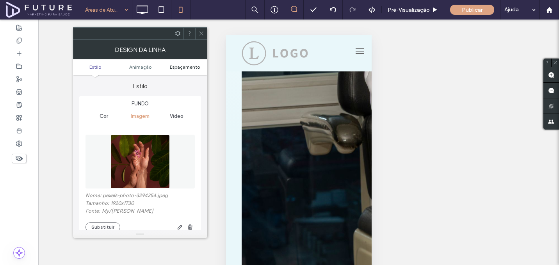
click at [194, 67] on span "Espaçamento" at bounding box center [185, 67] width 30 height 6
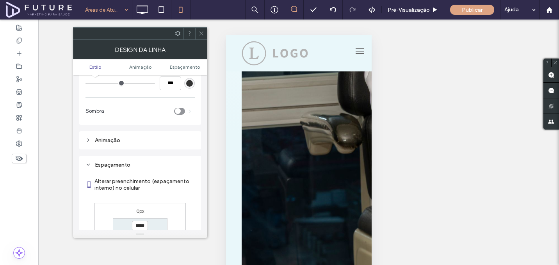
scroll to position [424, 0]
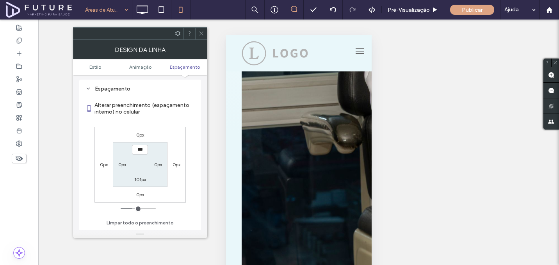
type input "*****"
type input "***"
click at [207, 30] on div at bounding box center [140, 33] width 134 height 13
click at [202, 31] on icon at bounding box center [201, 33] width 6 height 6
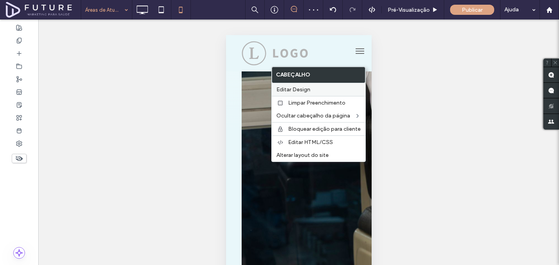
click at [298, 89] on span "Editar Design" at bounding box center [294, 89] width 34 height 7
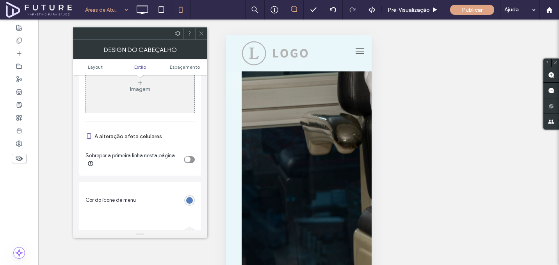
scroll to position [364, 0]
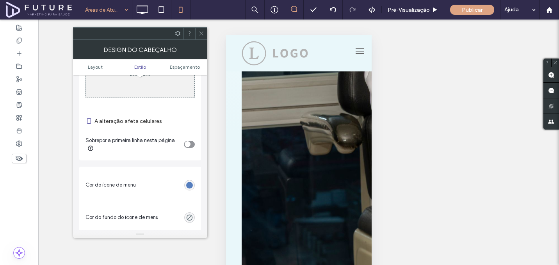
click at [187, 147] on div "toggle" at bounding box center [188, 144] width 6 height 6
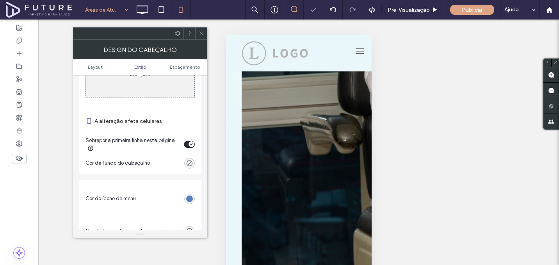
click at [198, 34] on icon at bounding box center [201, 33] width 6 height 6
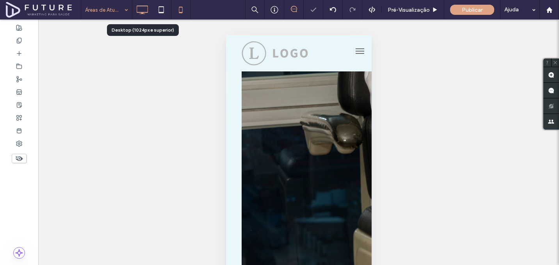
click at [143, 9] on icon at bounding box center [142, 10] width 16 height 16
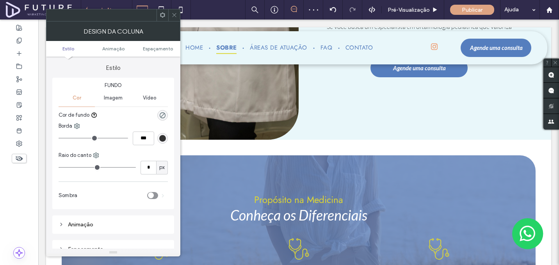
click at [175, 15] on icon at bounding box center [175, 15] width 6 height 6
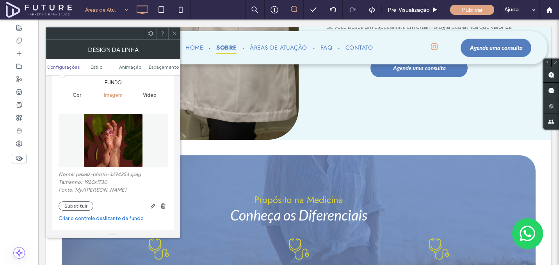
scroll to position [106, 0]
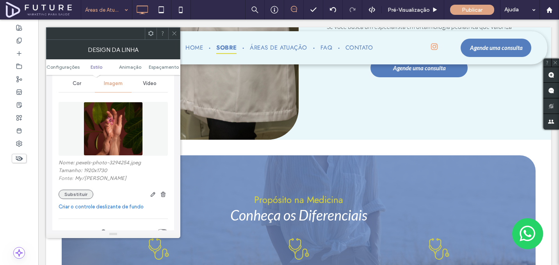
click at [72, 196] on button "Substituir" at bounding box center [76, 194] width 35 height 9
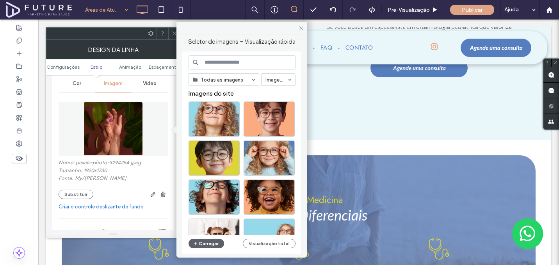
click at [261, 65] on input at bounding box center [242, 62] width 107 height 14
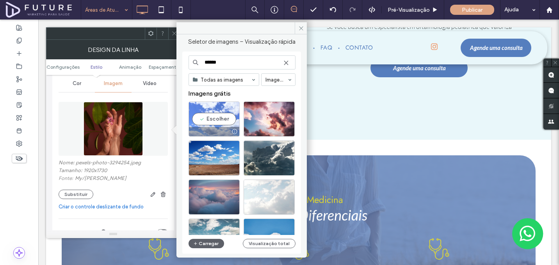
type input "******"
click at [225, 125] on div "Escolher" at bounding box center [214, 119] width 51 height 35
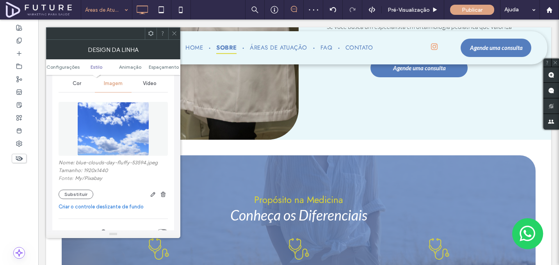
click at [179, 32] on div at bounding box center [174, 34] width 12 height 12
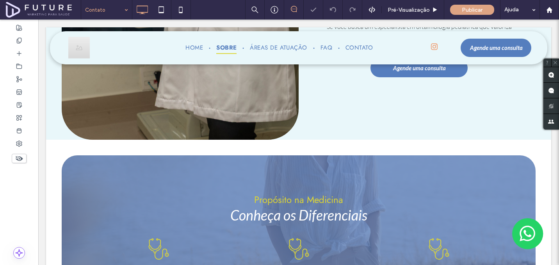
click at [108, 10] on input at bounding box center [104, 10] width 39 height 20
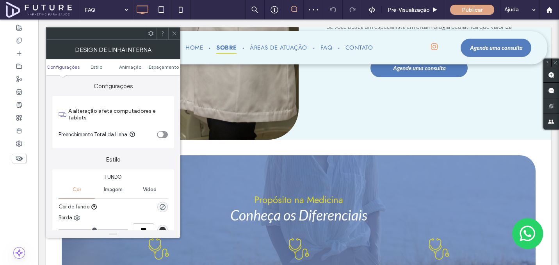
click at [172, 36] on icon at bounding box center [175, 33] width 6 height 6
click at [108, 193] on div "Imagem" at bounding box center [113, 189] width 36 height 17
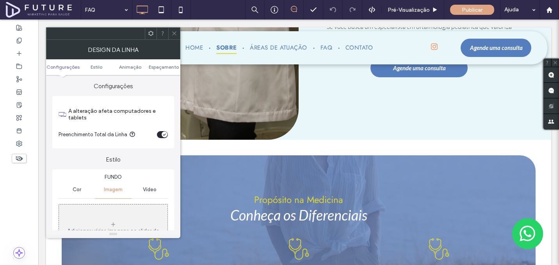
click at [108, 216] on div "Adicionar várias imagens ao slider de fundo" at bounding box center [113, 232] width 109 height 52
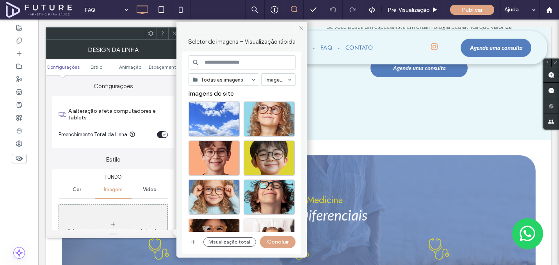
click at [238, 57] on input at bounding box center [242, 62] width 107 height 14
click at [212, 119] on div "Escolher" at bounding box center [214, 119] width 51 height 35
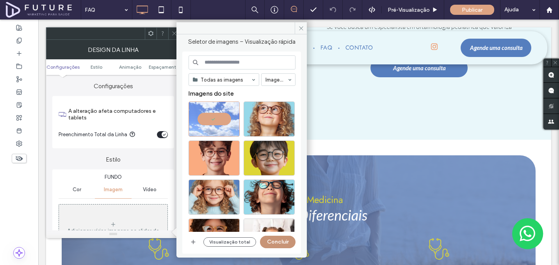
click at [270, 239] on button "Concluir" at bounding box center [278, 242] width 36 height 13
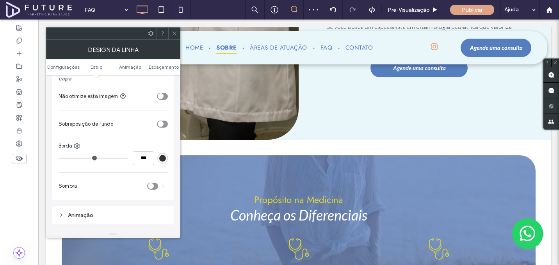
scroll to position [275, 0]
click at [163, 120] on section "Sobreposição de fundo" at bounding box center [113, 124] width 109 height 20
click at [163, 92] on section "Não otimize esta imagem" at bounding box center [113, 96] width 109 height 20
click at [163, 97] on div "toggle" at bounding box center [161, 96] width 6 height 6
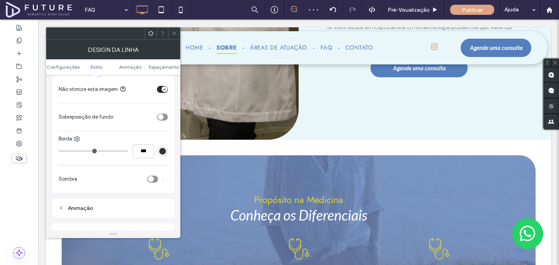
scroll to position [268, 0]
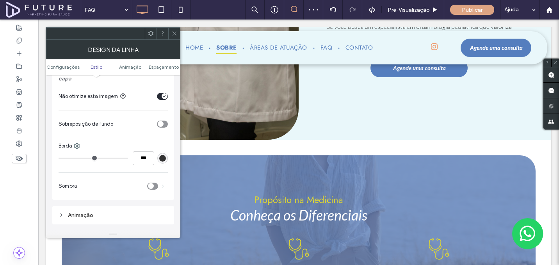
click at [163, 130] on section "Sobreposição de fundo" at bounding box center [113, 124] width 109 height 20
click at [163, 123] on div "toggle" at bounding box center [161, 124] width 6 height 6
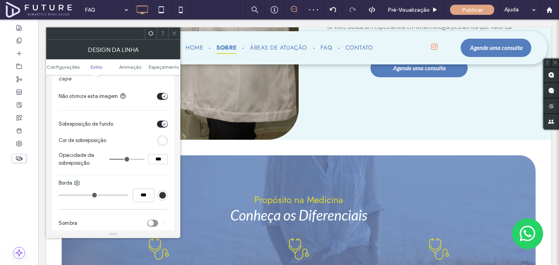
click at [159, 145] on div "rgb(255,255,255)" at bounding box center [162, 141] width 11 height 11
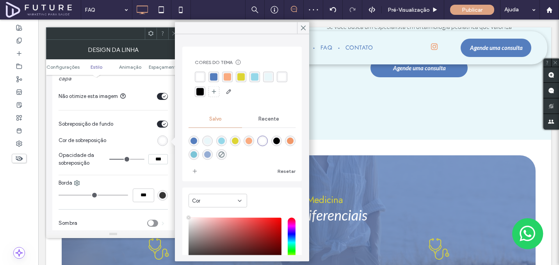
click at [213, 83] on div at bounding box center [242, 85] width 95 height 26
click at [213, 81] on div "rgba(85,126,190,1)" at bounding box center [214, 77] width 11 height 11
click at [157, 157] on input "***" at bounding box center [158, 159] width 20 height 10
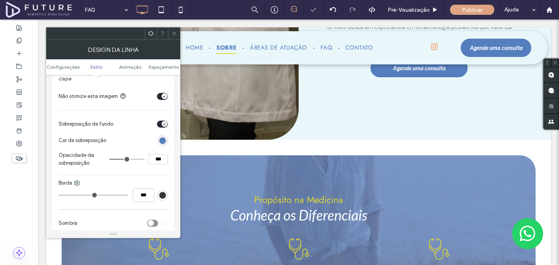
type input "***"
type input "**"
click at [157, 157] on input "***" at bounding box center [158, 159] width 20 height 10
type input "***"
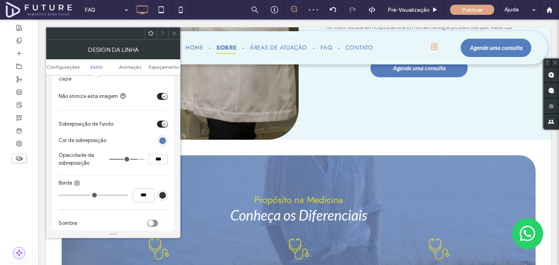
type input "**"
click at [174, 34] on icon at bounding box center [175, 33] width 6 height 6
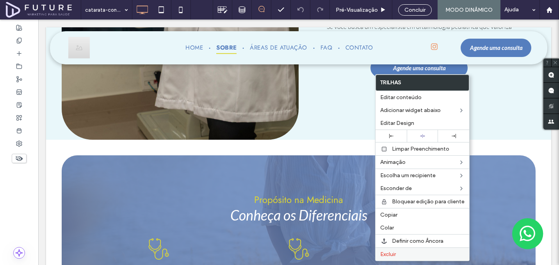
click at [394, 257] on span "Excluir" at bounding box center [389, 254] width 16 height 7
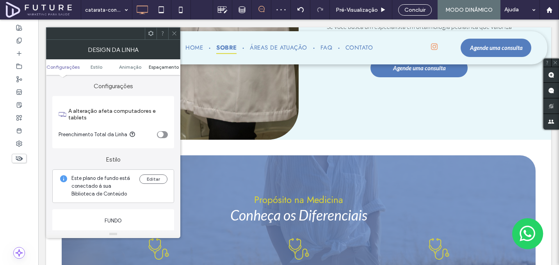
click at [167, 70] on span "Espaçamento" at bounding box center [164, 67] width 30 height 6
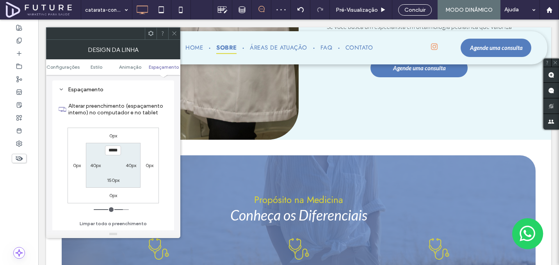
scroll to position [583, 0]
type input "****"
type input "**"
type input "*"
type input "*****"
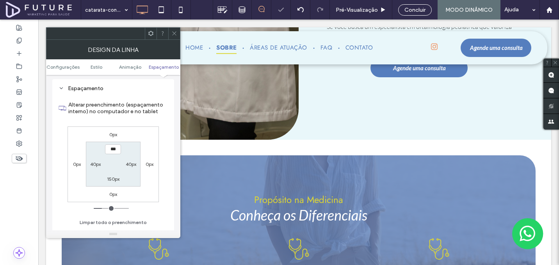
type input "***"
type input "*"
type input "*****"
type input "***"
type input "*****"
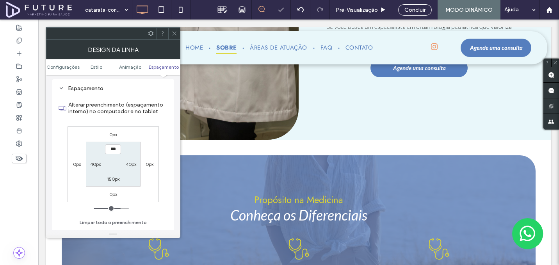
type input "***"
click at [169, 35] on div at bounding box center [174, 34] width 12 height 12
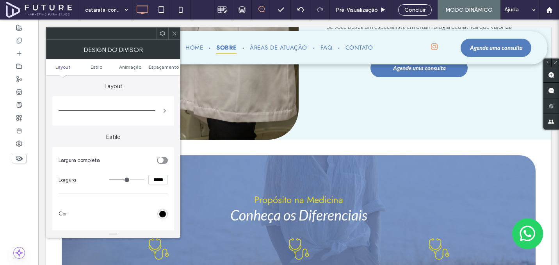
click at [162, 215] on div "rgb(0, 0, 0)" at bounding box center [162, 214] width 7 height 7
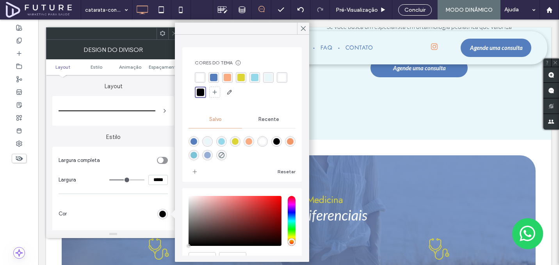
click at [231, 75] on div "rgba(250,171,128,1)" at bounding box center [227, 77] width 7 height 7
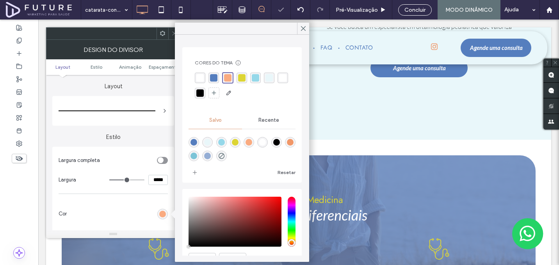
click at [254, 77] on div "rgba(149,216,233,1)" at bounding box center [255, 77] width 7 height 7
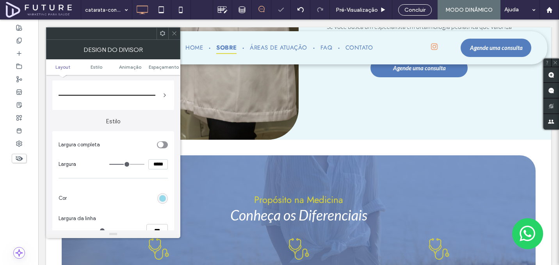
scroll to position [23, 0]
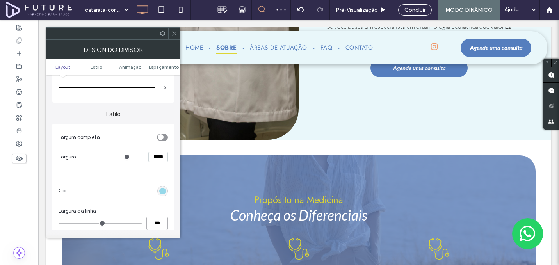
click at [155, 228] on input "***" at bounding box center [157, 224] width 21 height 14
type input "*"
type input "***"
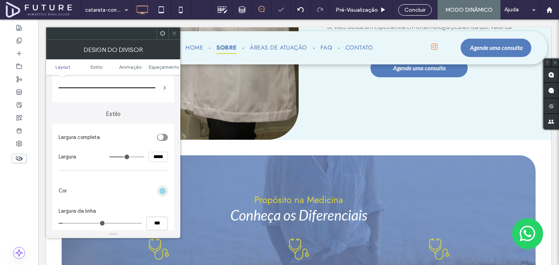
click at [176, 35] on icon at bounding box center [175, 33] width 6 height 6
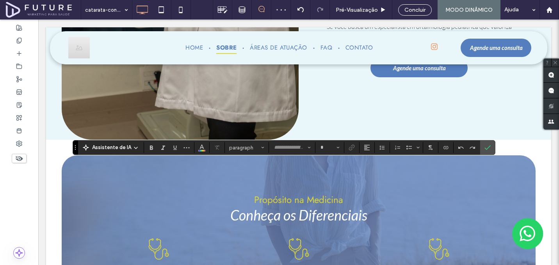
type input "****"
type input "**"
click at [198, 154] on div "Assistente de IA Heading 2* **** **" at bounding box center [284, 147] width 423 height 15
click at [198, 153] on div "Assistente de IA Heading 2* **** **" at bounding box center [284, 147] width 423 height 15
click at [199, 150] on span "Cor" at bounding box center [202, 147] width 6 height 10
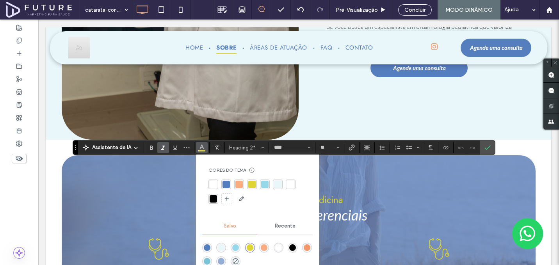
click at [210, 186] on div "rgba(255,255,255,1)" at bounding box center [213, 184] width 7 height 7
click at [491, 141] on label "Confirmar" at bounding box center [488, 148] width 12 height 14
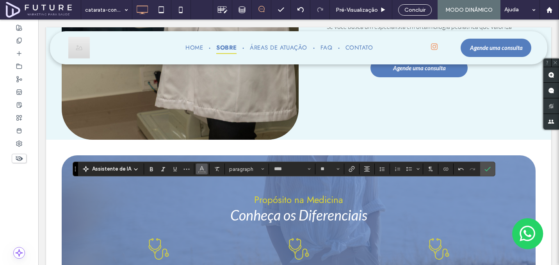
click at [200, 173] on span "Cor" at bounding box center [202, 168] width 6 height 10
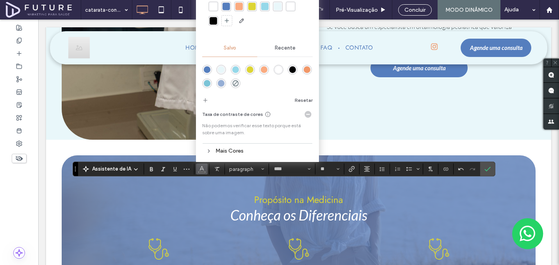
click at [213, 9] on div "rgba(255,255,255,1)" at bounding box center [213, 6] width 7 height 7
click at [284, 171] on input "****" at bounding box center [289, 169] width 33 height 6
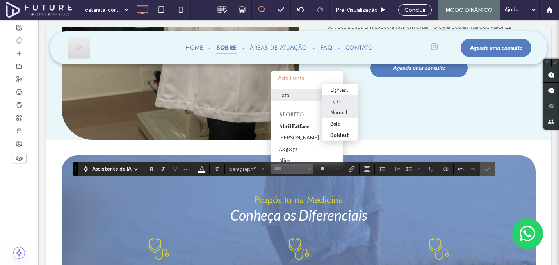
click at [345, 113] on div "Normal" at bounding box center [339, 112] width 17 height 6
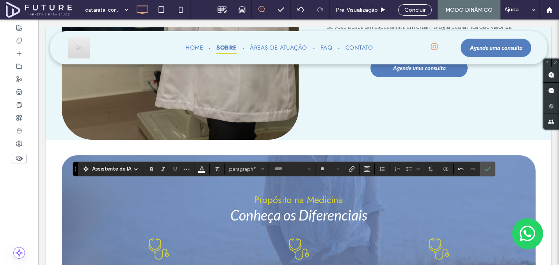
type input "****"
click at [479, 173] on section at bounding box center [467, 169] width 27 height 11
click at [486, 168] on icon "Confirmar" at bounding box center [488, 169] width 6 height 6
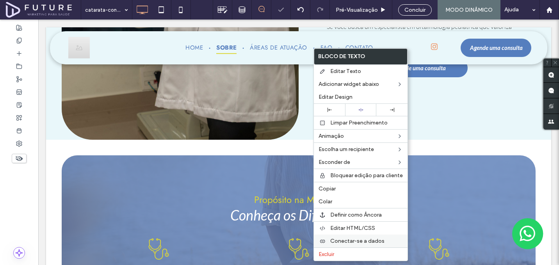
click at [343, 239] on span "Conectar-se a dados" at bounding box center [358, 241] width 54 height 7
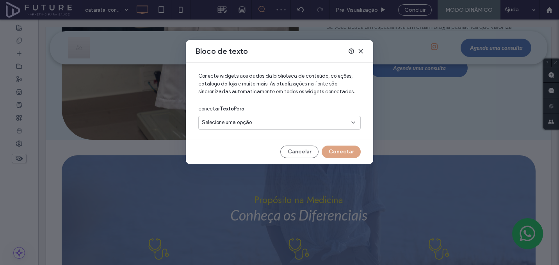
click at [235, 125] on span "Selecione uma opção" at bounding box center [227, 123] width 50 height 8
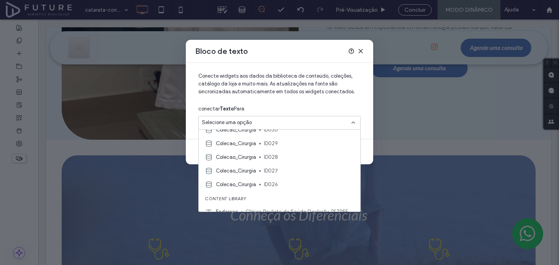
scroll to position [50, 0]
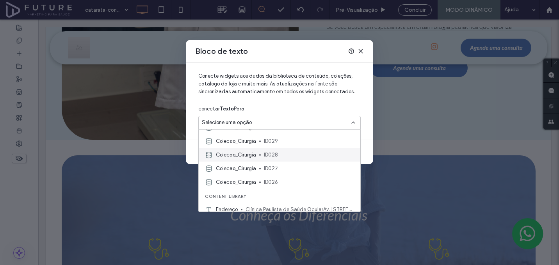
click at [264, 155] on div "Colecao_Cirurgia ID028" at bounding box center [280, 155] width 162 height 14
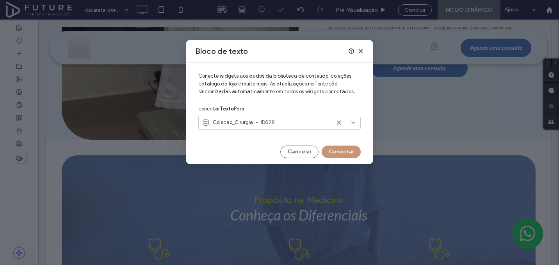
click at [340, 149] on button "Conectar" at bounding box center [341, 152] width 39 height 13
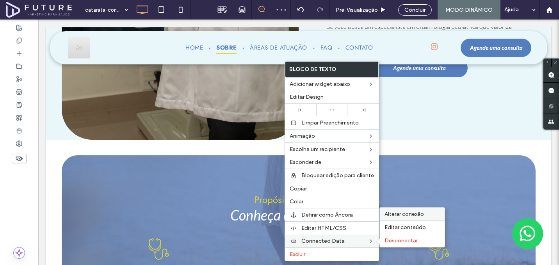
click at [408, 211] on div "Alterar conexão" at bounding box center [412, 214] width 65 height 13
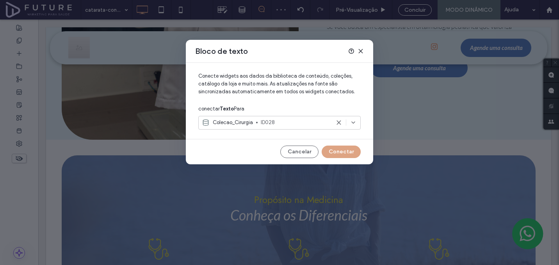
click at [265, 126] on span "ID028" at bounding box center [296, 123] width 70 height 8
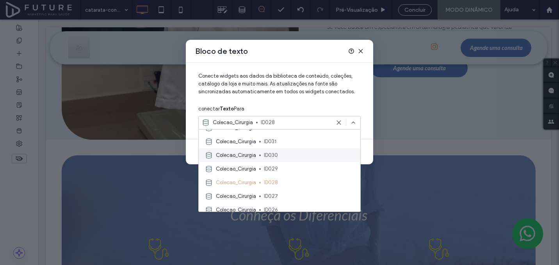
scroll to position [23, 0]
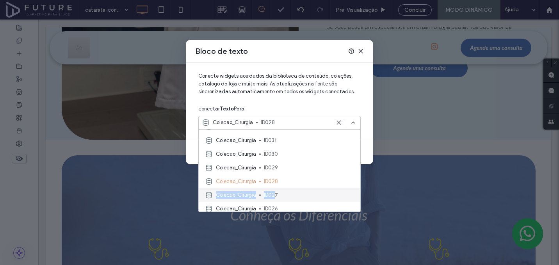
click at [273, 191] on div "Collections Colecao_Cirurgia ID032 Colecao_Cirurgia ID031 Colecao_Cirurgia ID03…" at bounding box center [280, 160] width 162 height 109
click at [273, 191] on div "Colecao_Cirurgia ID027" at bounding box center [280, 195] width 162 height 14
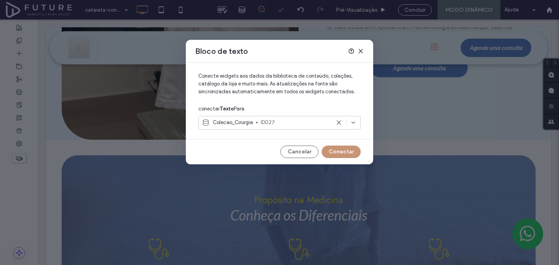
click at [344, 154] on button "Conectar" at bounding box center [341, 152] width 39 height 13
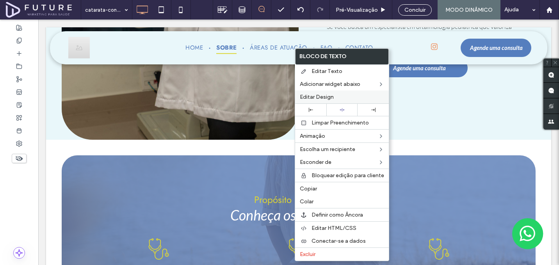
click at [332, 93] on div "Editar Design" at bounding box center [342, 97] width 94 height 13
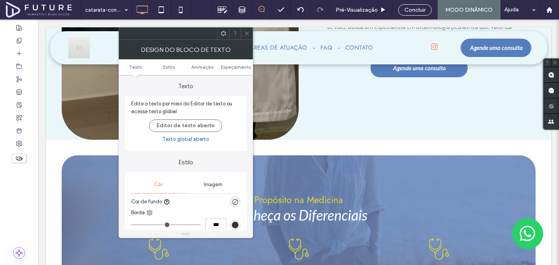
click at [245, 33] on icon at bounding box center [247, 33] width 6 height 6
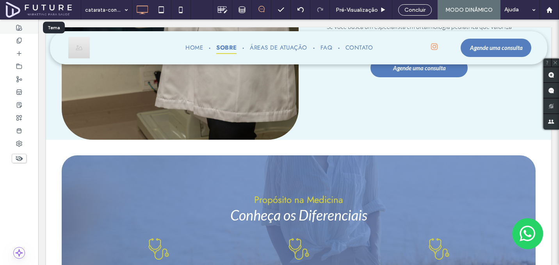
click at [21, 28] on use at bounding box center [18, 27] width 5 height 5
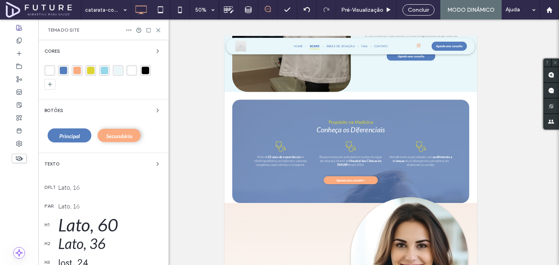
click at [80, 189] on div "Lato, 16" at bounding box center [110, 188] width 104 height 8
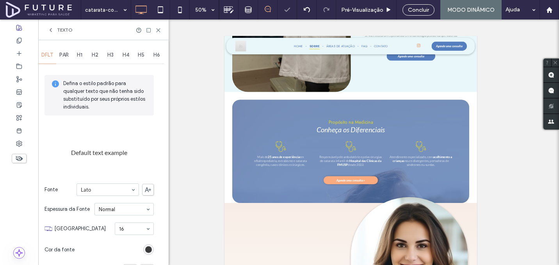
click at [66, 51] on div "PAR" at bounding box center [64, 54] width 16 height 17
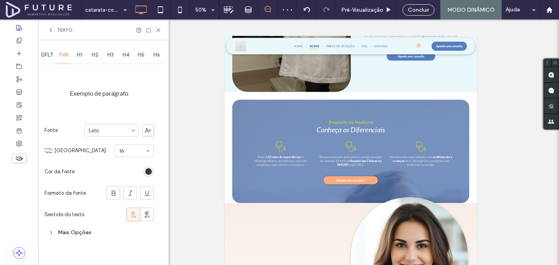
click at [155, 34] on div "Texto" at bounding box center [103, 30] width 130 height 21
click at [156, 31] on icon at bounding box center [158, 30] width 6 height 6
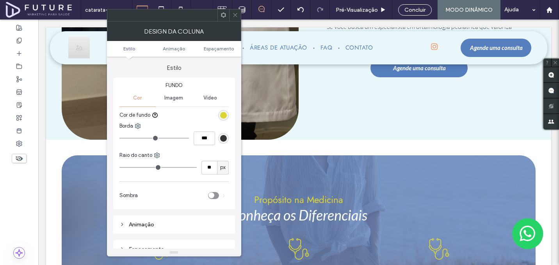
click at [225, 112] on div "rgb(221, 213, 52)" at bounding box center [223, 115] width 7 height 7
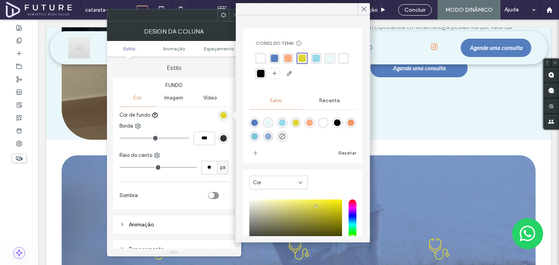
click at [316, 57] on div "rgba(149,216,233,1)" at bounding box center [316, 58] width 7 height 7
click at [348, 126] on div "rgba(241,151,104,1)" at bounding box center [351, 123] width 7 height 7
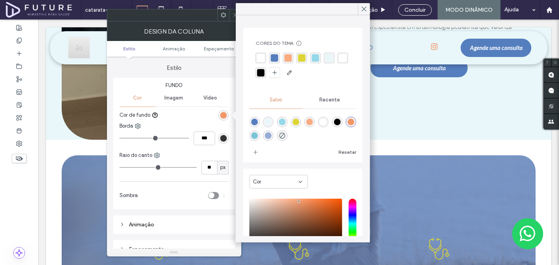
type input "*******"
click at [232, 16] on icon at bounding box center [235, 15] width 6 height 6
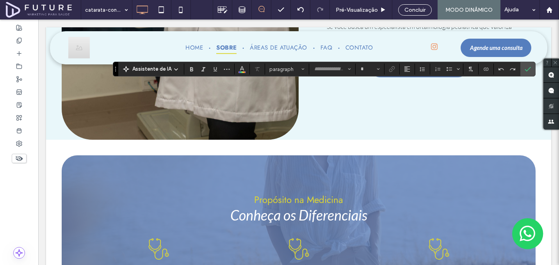
type input "****"
type input "**"
click at [240, 71] on icon "Cor" at bounding box center [242, 68] width 6 height 6
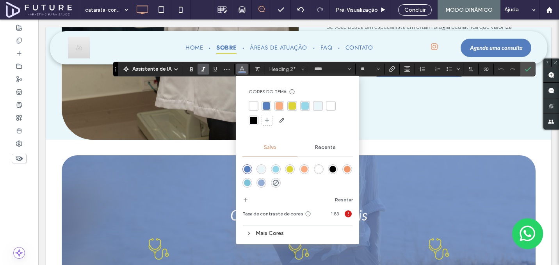
click at [253, 105] on div "rgba(255,255,255,1)" at bounding box center [253, 105] width 7 height 7
click at [524, 71] on label "Confirmar" at bounding box center [528, 69] width 12 height 14
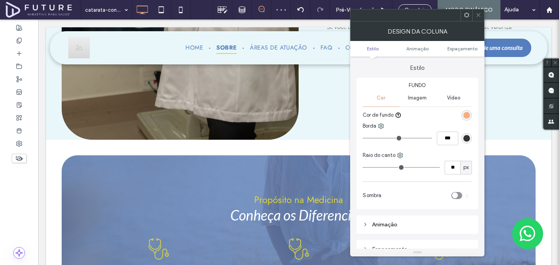
click at [474, 115] on div "Fundo Cor Imagem Vídeo Cor de fundo Borda *** Raio do canto ** px Sombra" at bounding box center [418, 144] width 122 height 132
click at [469, 115] on div "rgb(250, 171, 128)" at bounding box center [467, 115] width 7 height 7
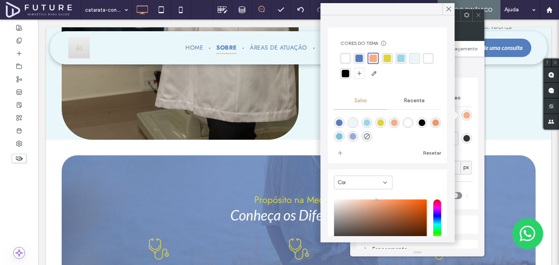
click at [343, 136] on div "rgba(123,196,215,1)" at bounding box center [339, 136] width 7 height 7
type input "*******"
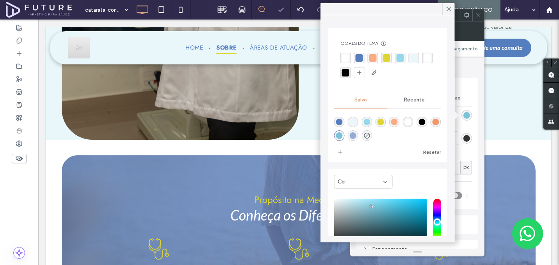
click at [479, 10] on span at bounding box center [479, 15] width 6 height 12
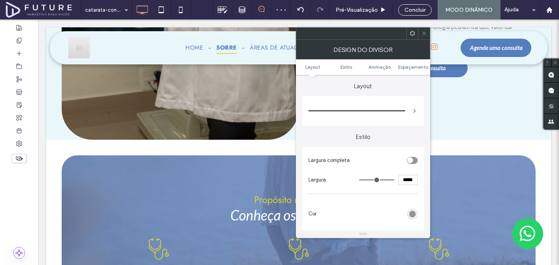
click at [410, 217] on div "rgb(147, 147, 147)" at bounding box center [412, 214] width 7 height 7
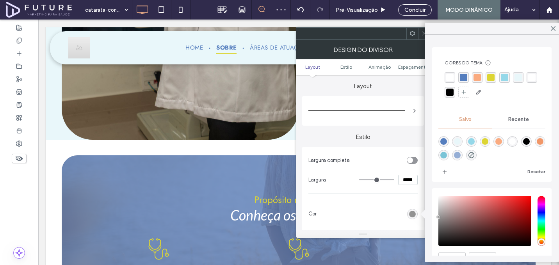
click at [490, 77] on div "rgba(221,213,52,1)" at bounding box center [491, 77] width 7 height 7
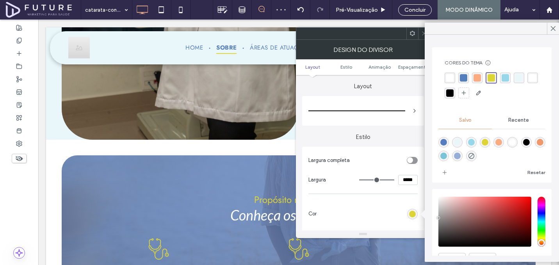
click at [422, 33] on icon at bounding box center [425, 33] width 6 height 6
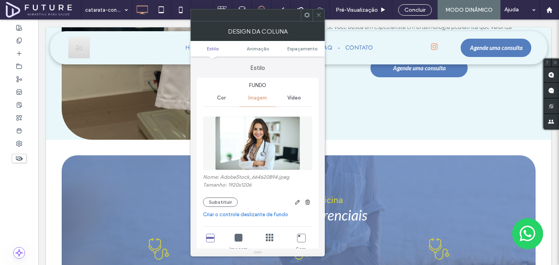
type input "***"
click at [224, 200] on button "Substituir" at bounding box center [220, 202] width 35 height 9
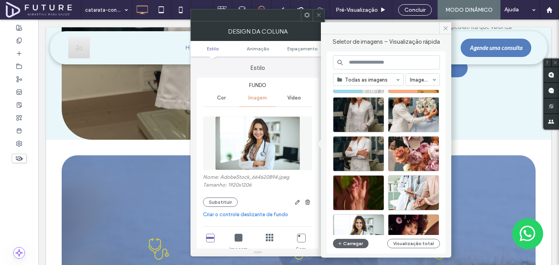
scroll to position [277, 0]
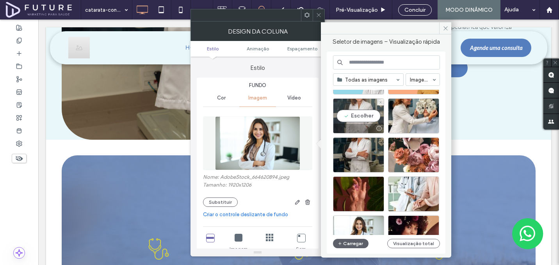
click at [357, 120] on div "Escolher" at bounding box center [358, 115] width 51 height 35
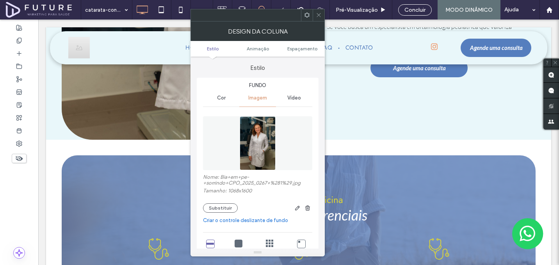
type input "***"
click at [315, 18] on div at bounding box center [319, 15] width 12 height 12
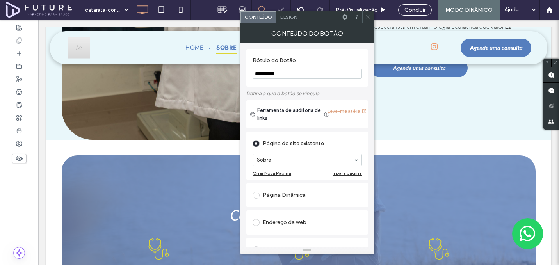
click at [370, 14] on icon at bounding box center [369, 17] width 6 height 6
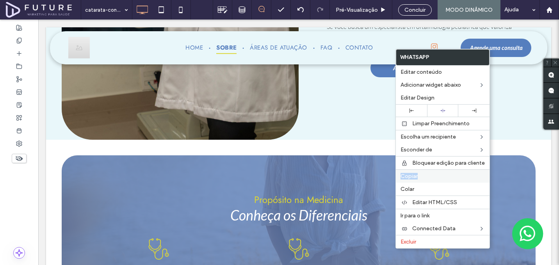
drag, startPoint x: 436, startPoint y: 168, endPoint x: 436, endPoint y: 173, distance: 5.1
click at [436, 173] on div "WhatsApp Editar conteúdo Adicionar widget abaixo Editar Design Limpar Preenchim…" at bounding box center [443, 149] width 95 height 200
click at [436, 173] on label "Copiar" at bounding box center [443, 176] width 84 height 7
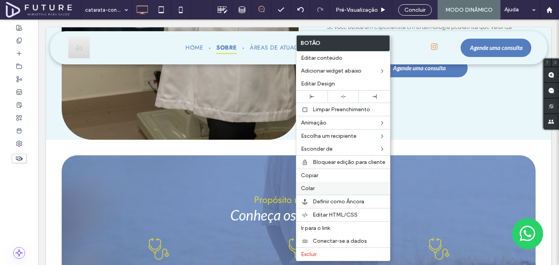
click at [318, 189] on label "Colar" at bounding box center [343, 188] width 84 height 7
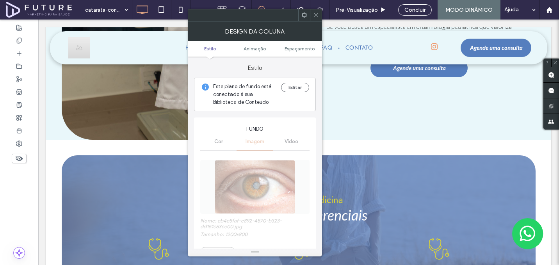
type input "**"
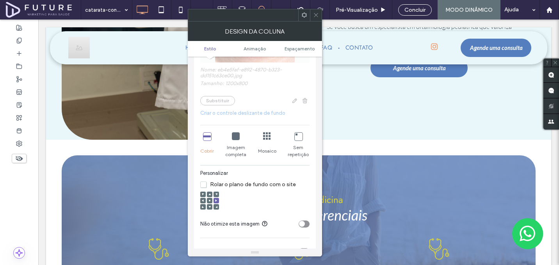
scroll to position [217, 0]
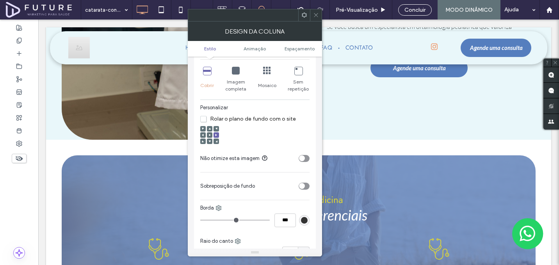
click at [208, 136] on div at bounding box center [209, 134] width 5 height 5
click at [209, 136] on icon at bounding box center [210, 135] width 2 height 2
click at [313, 150] on div "Fundo Cor Imagem Vídeo Nome: eb4e5faf-e892-4870-b323-dd151c63ce00.jpg Tamanho: …" at bounding box center [255, 98] width 122 height 395
click at [306, 162] on div "toggle" at bounding box center [304, 158] width 11 height 7
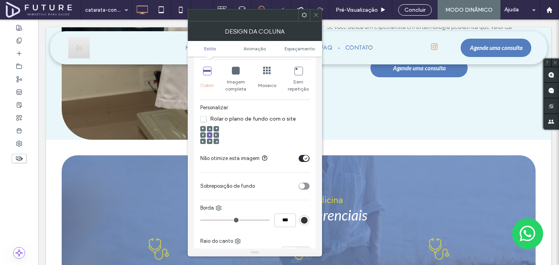
click at [315, 16] on icon at bounding box center [316, 15] width 6 height 6
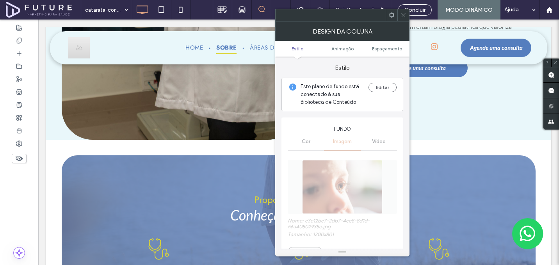
type input "**"
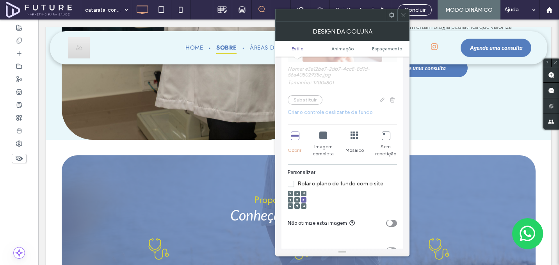
scroll to position [220, 0]
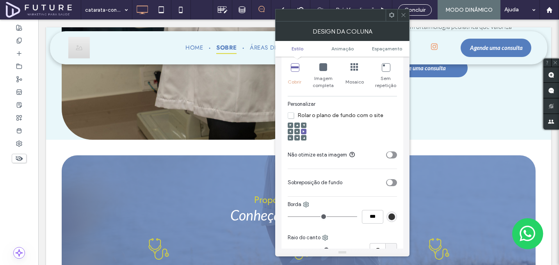
click at [297, 132] on use at bounding box center [298, 132] width 2 height 2
click at [390, 154] on div "toggle" at bounding box center [390, 155] width 6 height 6
click at [402, 16] on use at bounding box center [404, 15] width 4 height 4
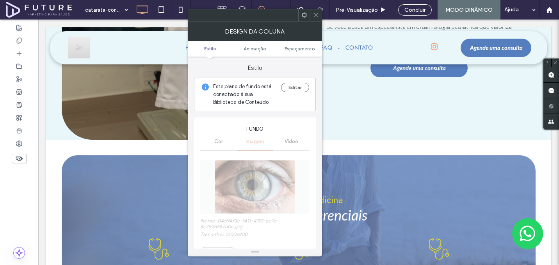
type input "**"
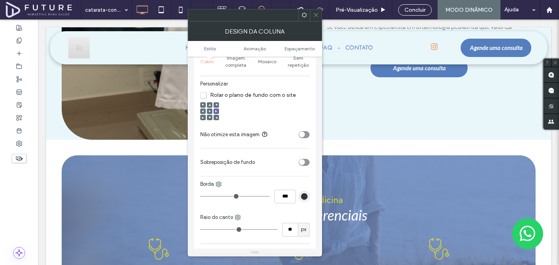
scroll to position [249, 0]
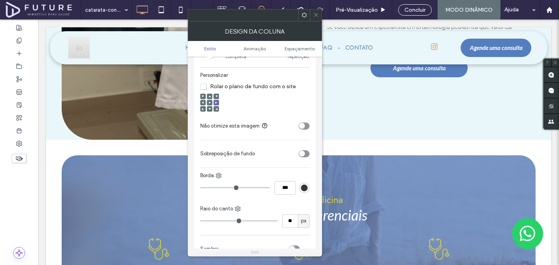
click at [210, 104] on use at bounding box center [210, 103] width 2 height 2
click at [297, 130] on section "Não otimize esta imagem" at bounding box center [254, 126] width 109 height 20
click at [305, 128] on div "toggle" at bounding box center [304, 126] width 11 height 7
click at [318, 16] on icon at bounding box center [316, 15] width 6 height 6
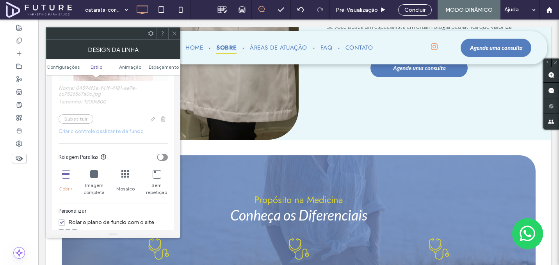
scroll to position [285, 0]
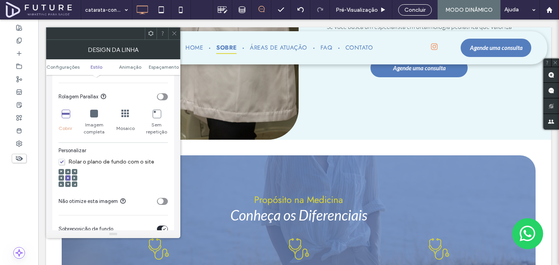
click at [165, 205] on div "toggle" at bounding box center [162, 201] width 11 height 7
click at [173, 32] on icon at bounding box center [175, 33] width 6 height 6
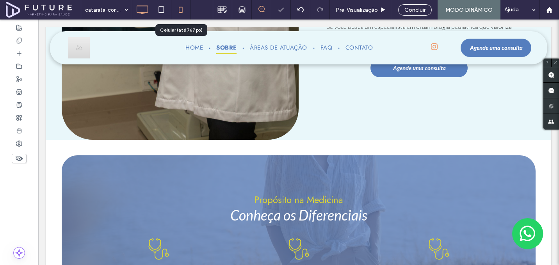
click at [183, 9] on icon at bounding box center [181, 10] width 16 height 16
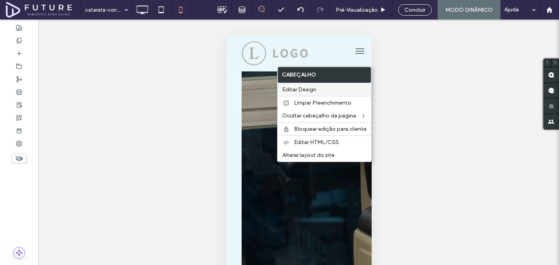
click at [307, 87] on span "Editar Design" at bounding box center [299, 89] width 34 height 7
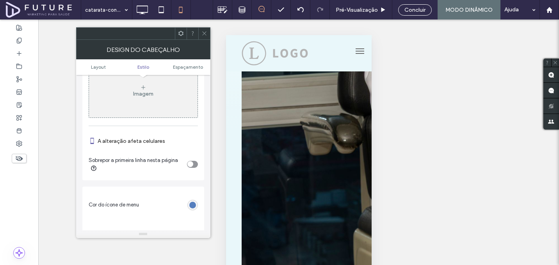
scroll to position [347, 0]
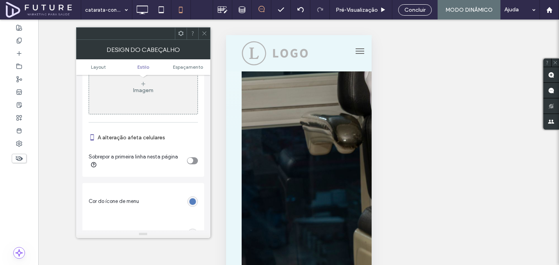
click at [188, 161] on div "toggle" at bounding box center [191, 161] width 6 height 6
click at [204, 31] on icon at bounding box center [205, 33] width 6 height 6
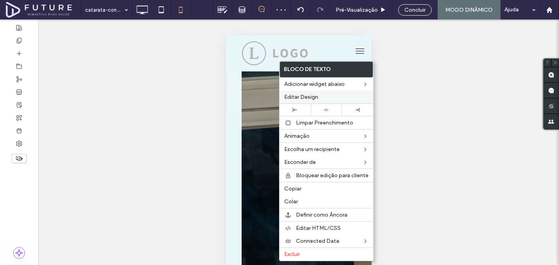
click at [309, 100] on span "Editar Design" at bounding box center [301, 97] width 34 height 7
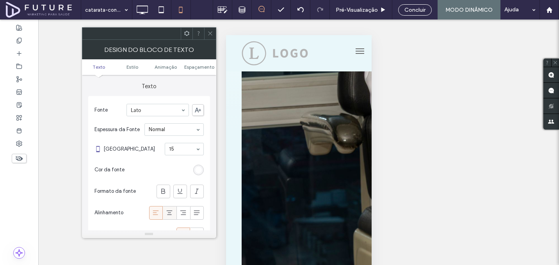
click at [171, 215] on icon at bounding box center [170, 213] width 8 height 8
click at [211, 33] on use at bounding box center [210, 34] width 4 height 4
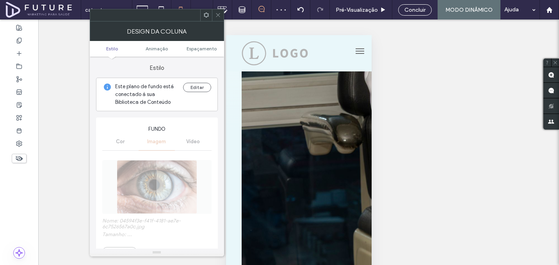
type input "**"
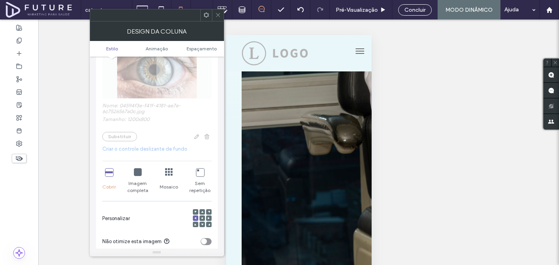
scroll to position [155, 0]
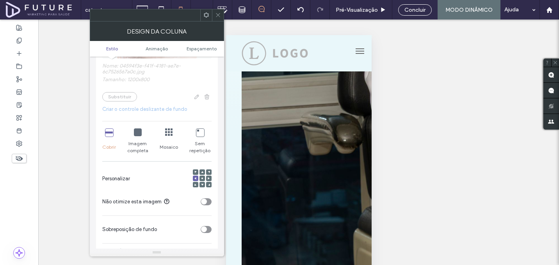
click at [203, 179] on icon at bounding box center [202, 178] width 2 height 2
click at [209, 203] on div "toggle" at bounding box center [206, 201] width 11 height 7
click at [216, 14] on icon at bounding box center [218, 15] width 6 height 6
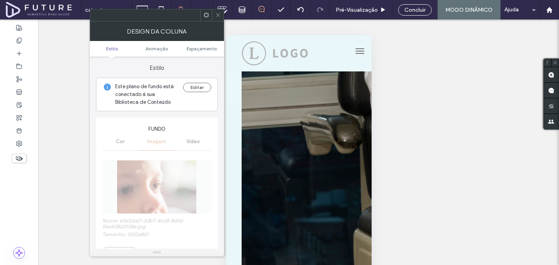
type input "**"
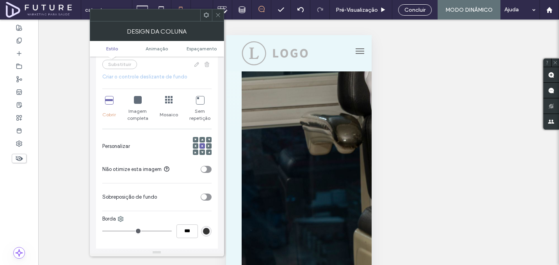
scroll to position [188, 0]
click at [206, 172] on div "toggle" at bounding box center [204, 169] width 6 height 6
click at [221, 14] on div at bounding box center [218, 15] width 12 height 12
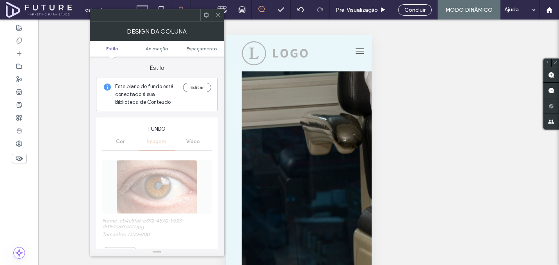
type input "**"
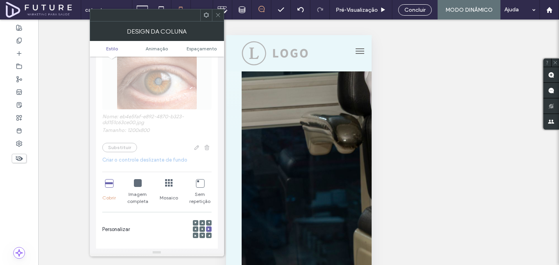
scroll to position [135, 0]
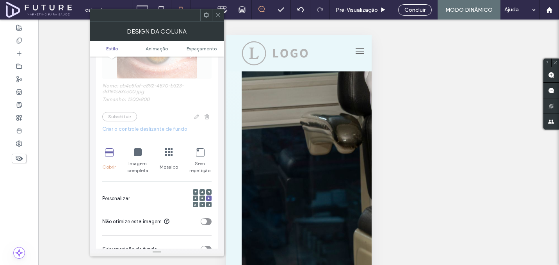
click at [202, 201] on span at bounding box center [202, 198] width 2 height 5
click at [206, 222] on div "toggle" at bounding box center [204, 222] width 6 height 6
click at [220, 14] on icon at bounding box center [218, 15] width 6 height 6
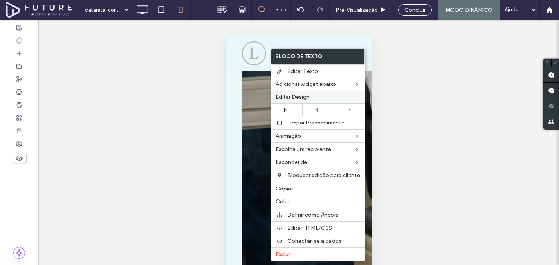
click at [294, 97] on span "Editar Design" at bounding box center [293, 97] width 34 height 7
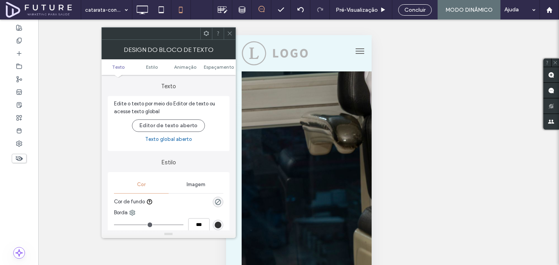
click at [231, 35] on icon at bounding box center [230, 33] width 6 height 6
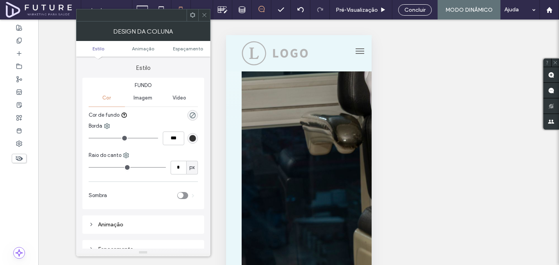
click at [204, 17] on icon at bounding box center [205, 15] width 6 height 6
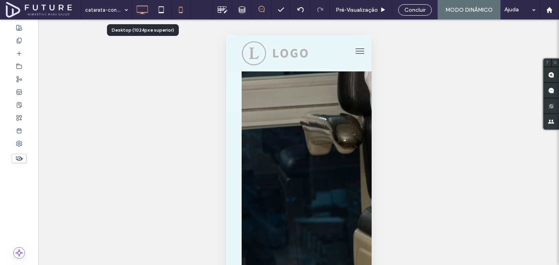
click at [148, 9] on icon at bounding box center [142, 10] width 16 height 16
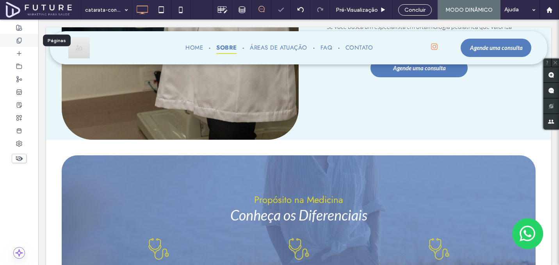
click at [23, 40] on div at bounding box center [19, 40] width 38 height 13
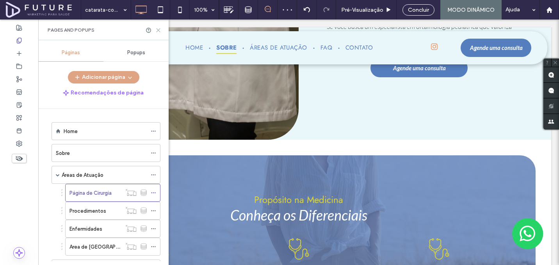
click at [157, 30] on use at bounding box center [159, 31] width 4 height 4
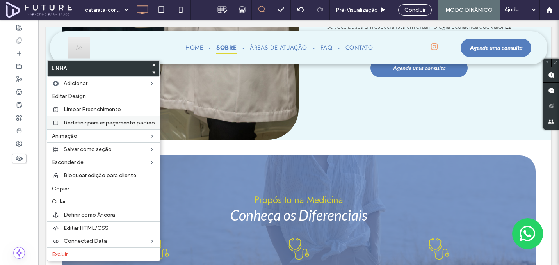
click at [75, 186] on label "Copiar" at bounding box center [103, 189] width 103 height 7
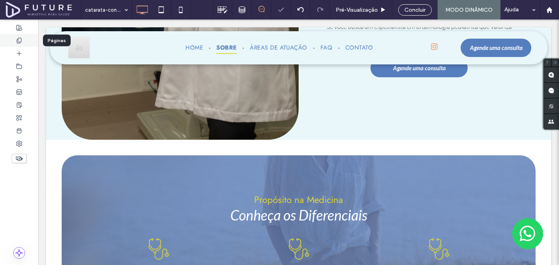
click at [23, 39] on div at bounding box center [19, 40] width 38 height 13
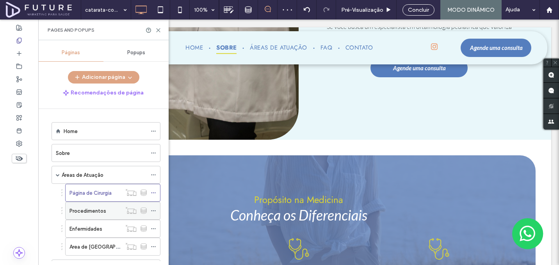
click at [154, 211] on icon at bounding box center [153, 210] width 5 height 5
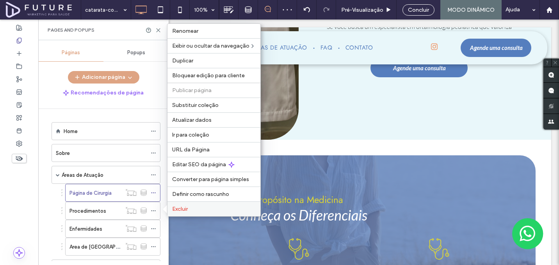
click at [186, 207] on span "Excluir" at bounding box center [180, 209] width 16 height 7
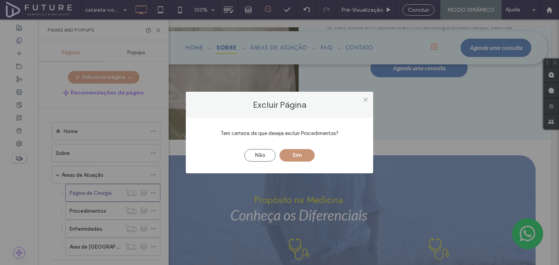
click at [307, 154] on button "Sim" at bounding box center [297, 155] width 35 height 13
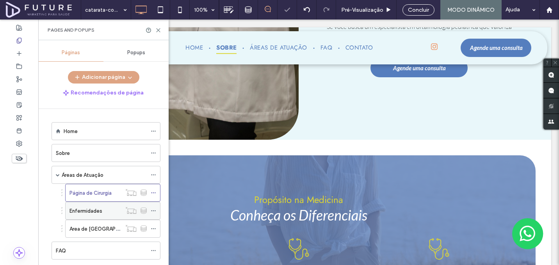
click at [79, 213] on label "Enfermidades" at bounding box center [86, 211] width 33 height 14
click at [152, 209] on icon at bounding box center [153, 210] width 5 height 5
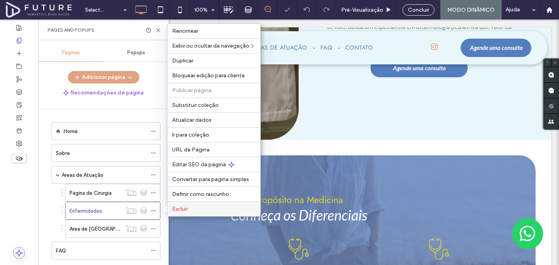
click at [184, 210] on span "Excluir" at bounding box center [180, 209] width 16 height 7
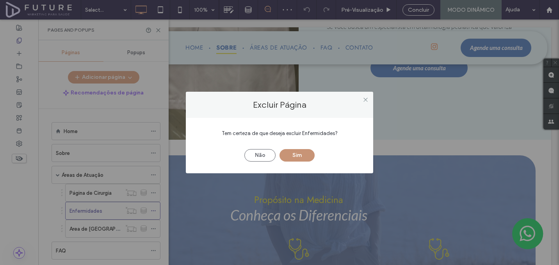
click at [288, 152] on button "Sim" at bounding box center [297, 155] width 35 height 13
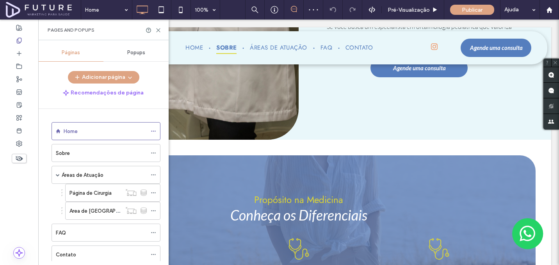
click at [95, 211] on label "Area de [GEOGRAPHIC_DATA]" at bounding box center [105, 211] width 71 height 14
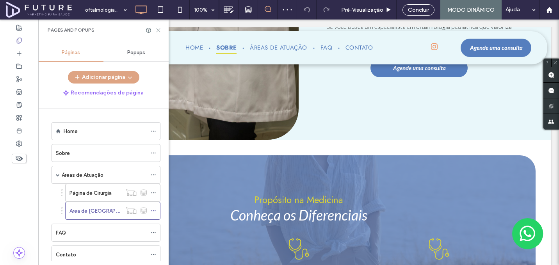
click at [160, 28] on icon at bounding box center [158, 30] width 6 height 6
